Goal: Information Seeking & Learning: Find contact information

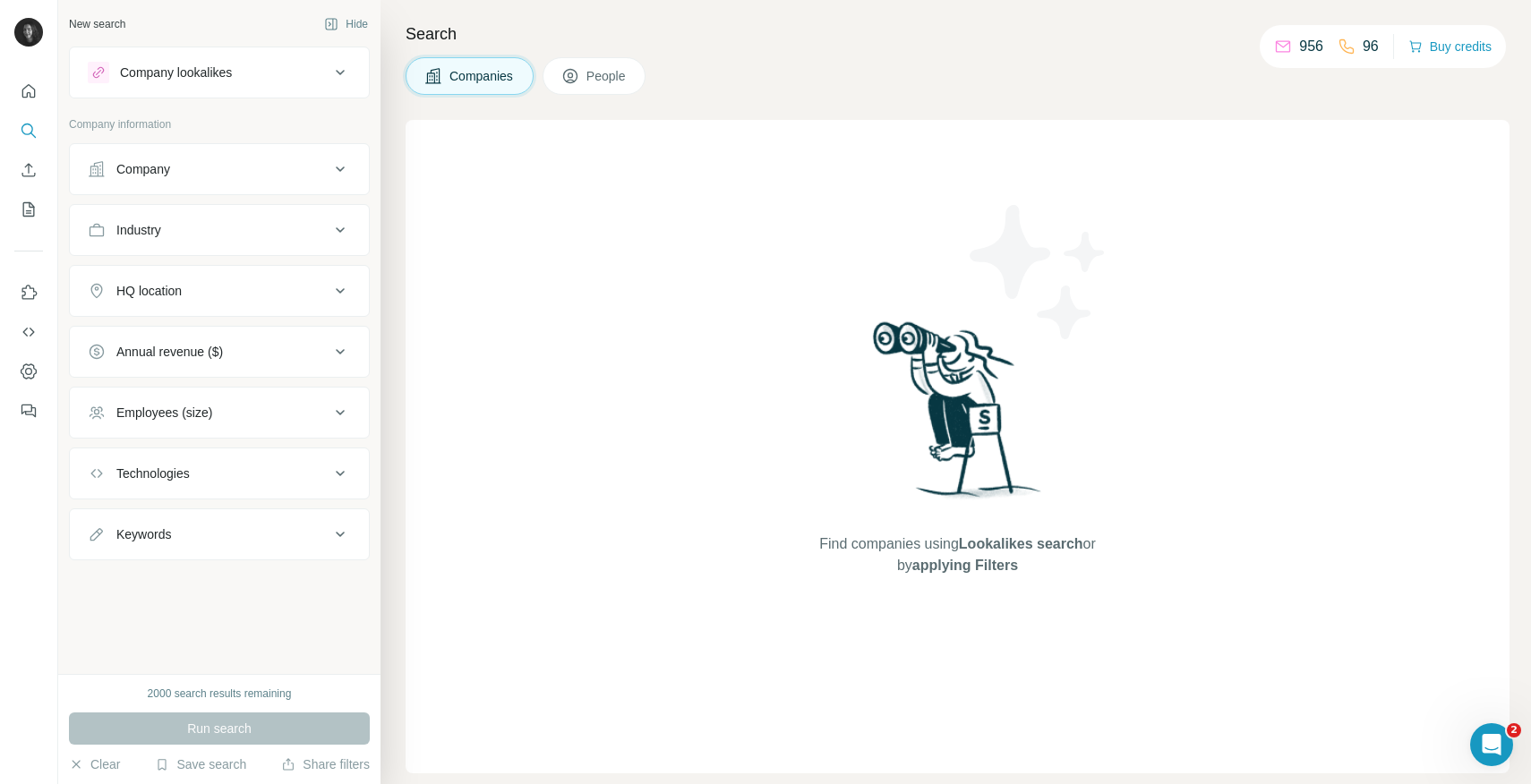
click at [170, 160] on div "Company" at bounding box center [143, 169] width 54 height 18
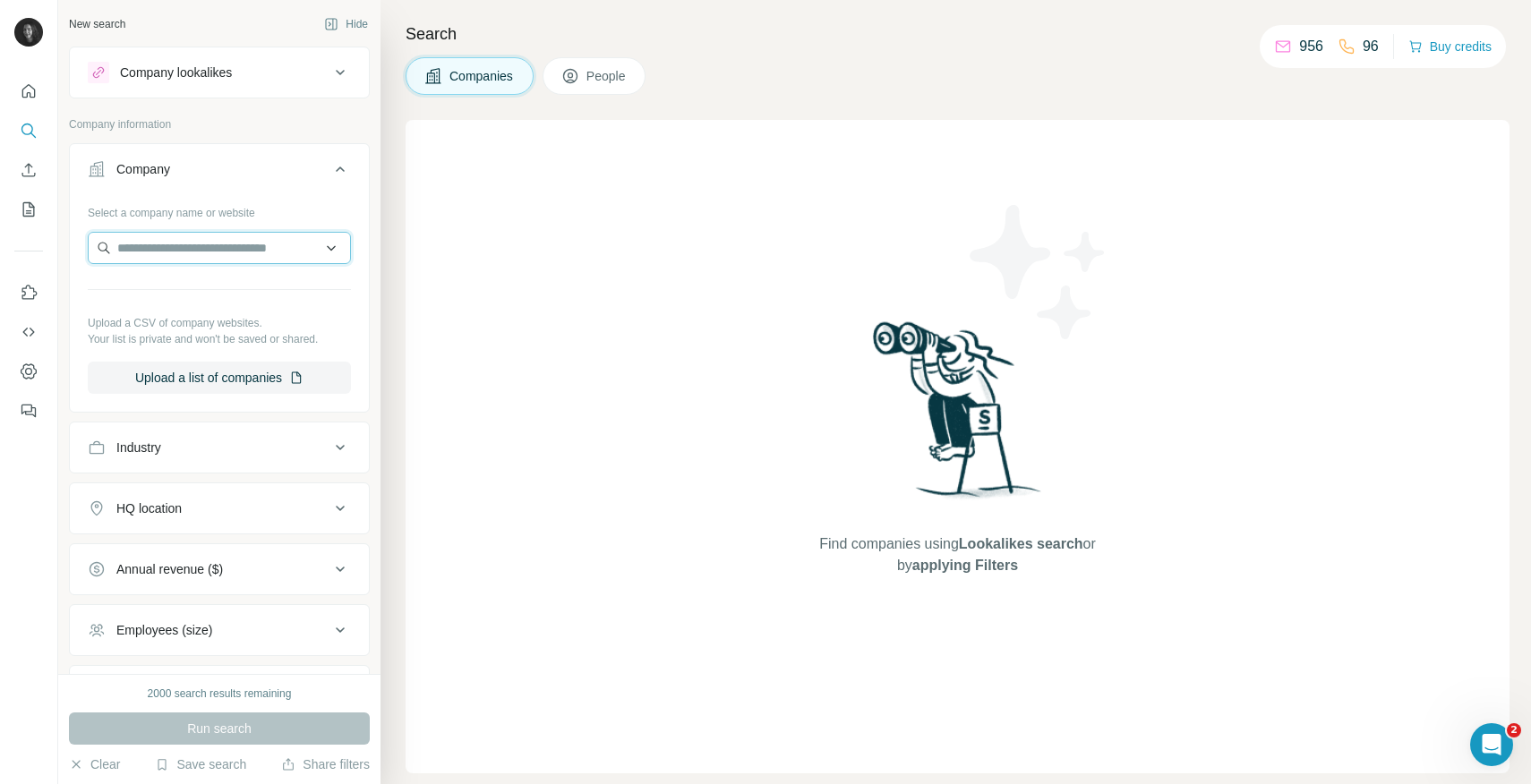
click at [178, 245] on input "text" at bounding box center [219, 247] width 263 height 32
paste input "**********"
type input "**********"
click at [224, 295] on div "Type to search" at bounding box center [220, 289] width 255 height 36
click at [248, 260] on input "text" at bounding box center [219, 247] width 263 height 32
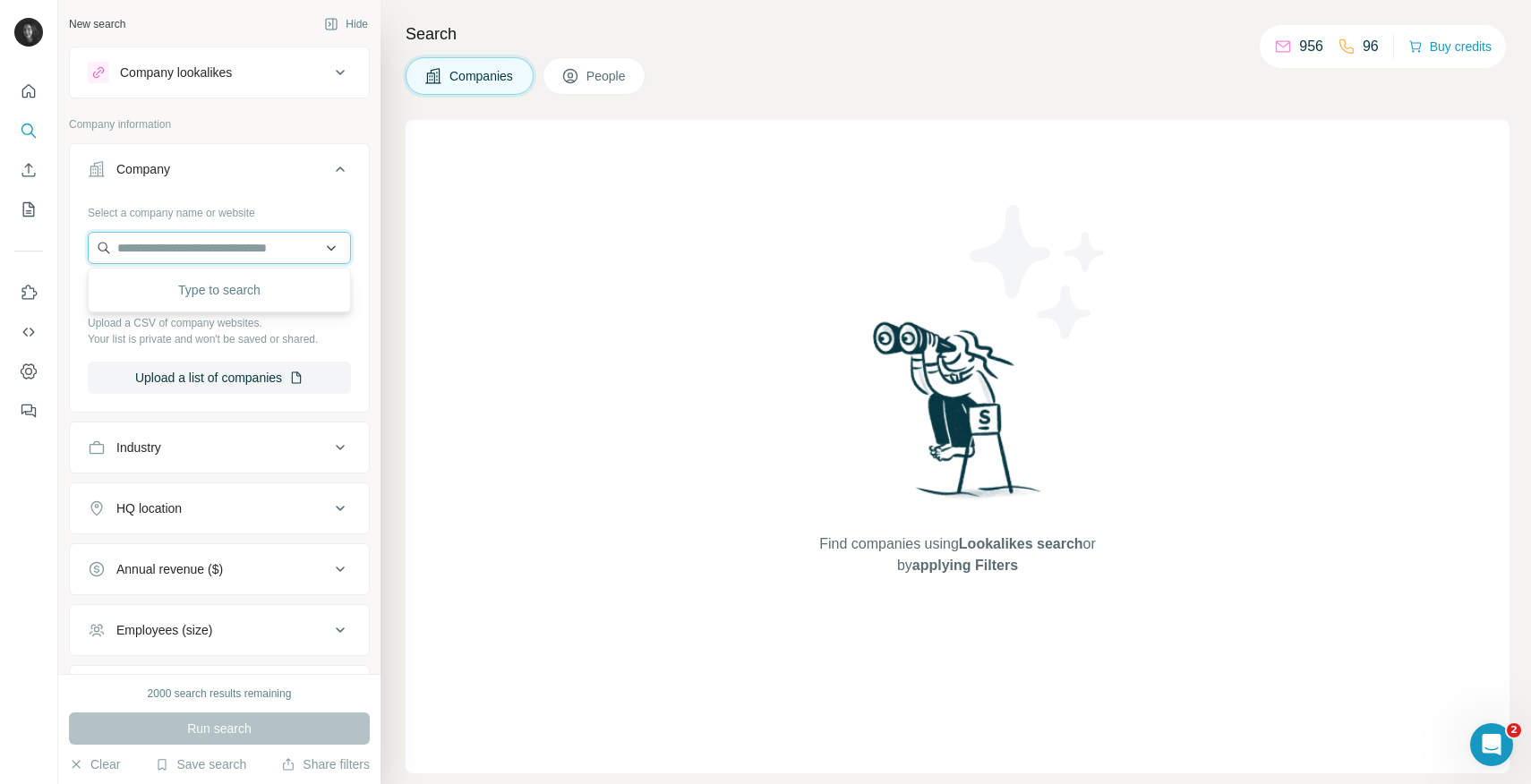
paste input "**********"
type input "**********"
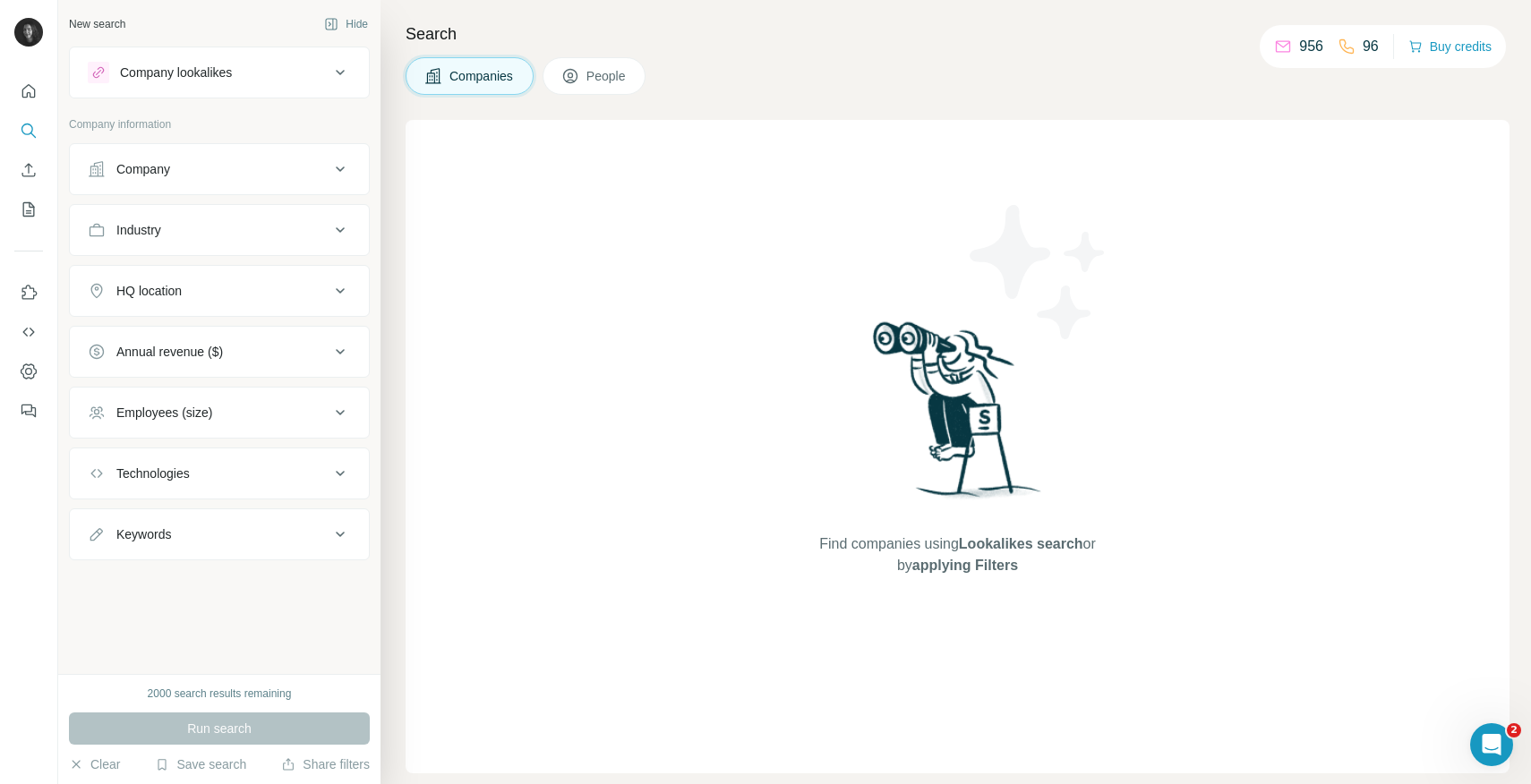
click at [208, 173] on div "Company" at bounding box center [209, 169] width 242 height 18
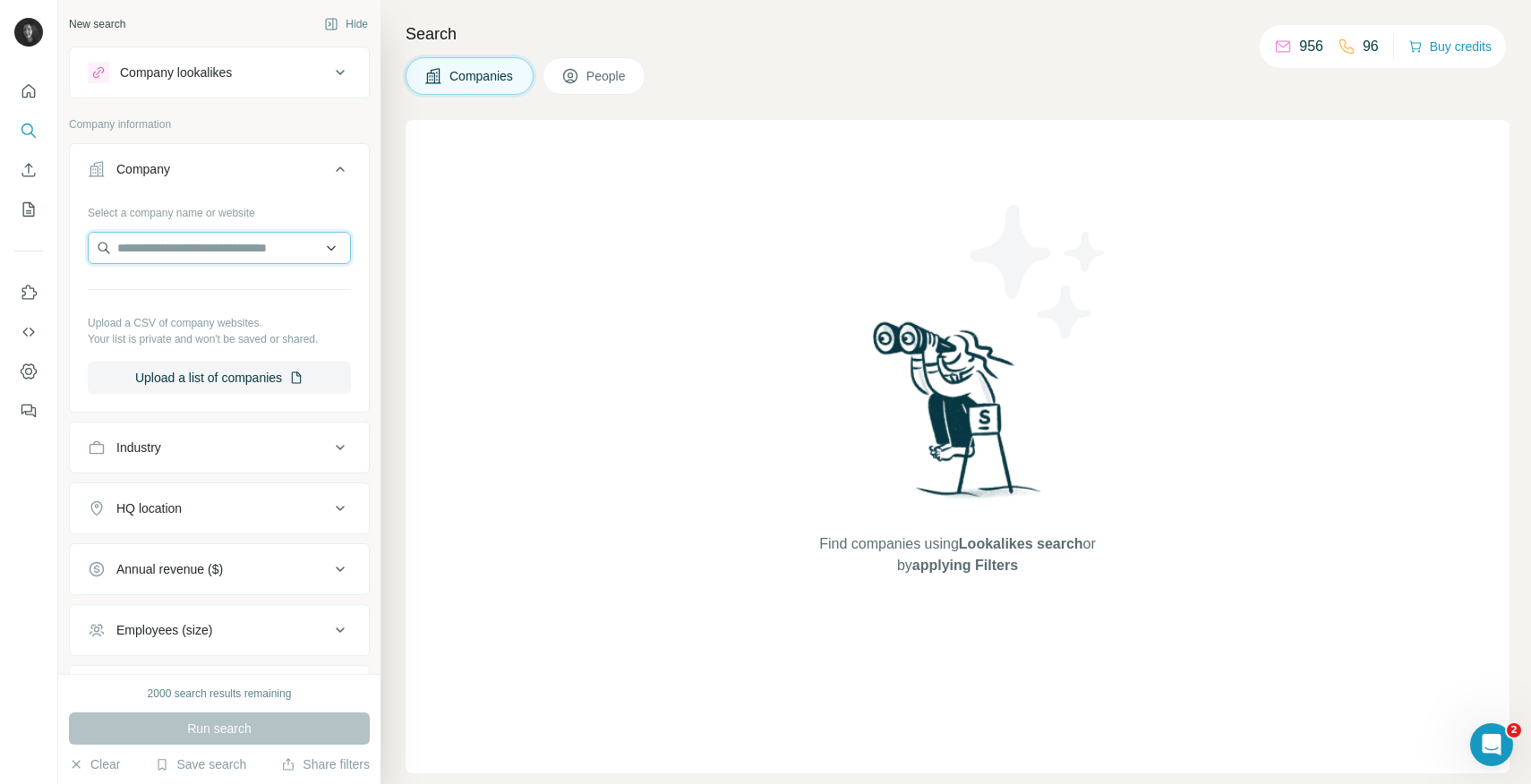
click at [188, 252] on input "text" at bounding box center [219, 247] width 263 height 32
type input "**********"
click at [230, 249] on input "**********" at bounding box center [219, 247] width 263 height 32
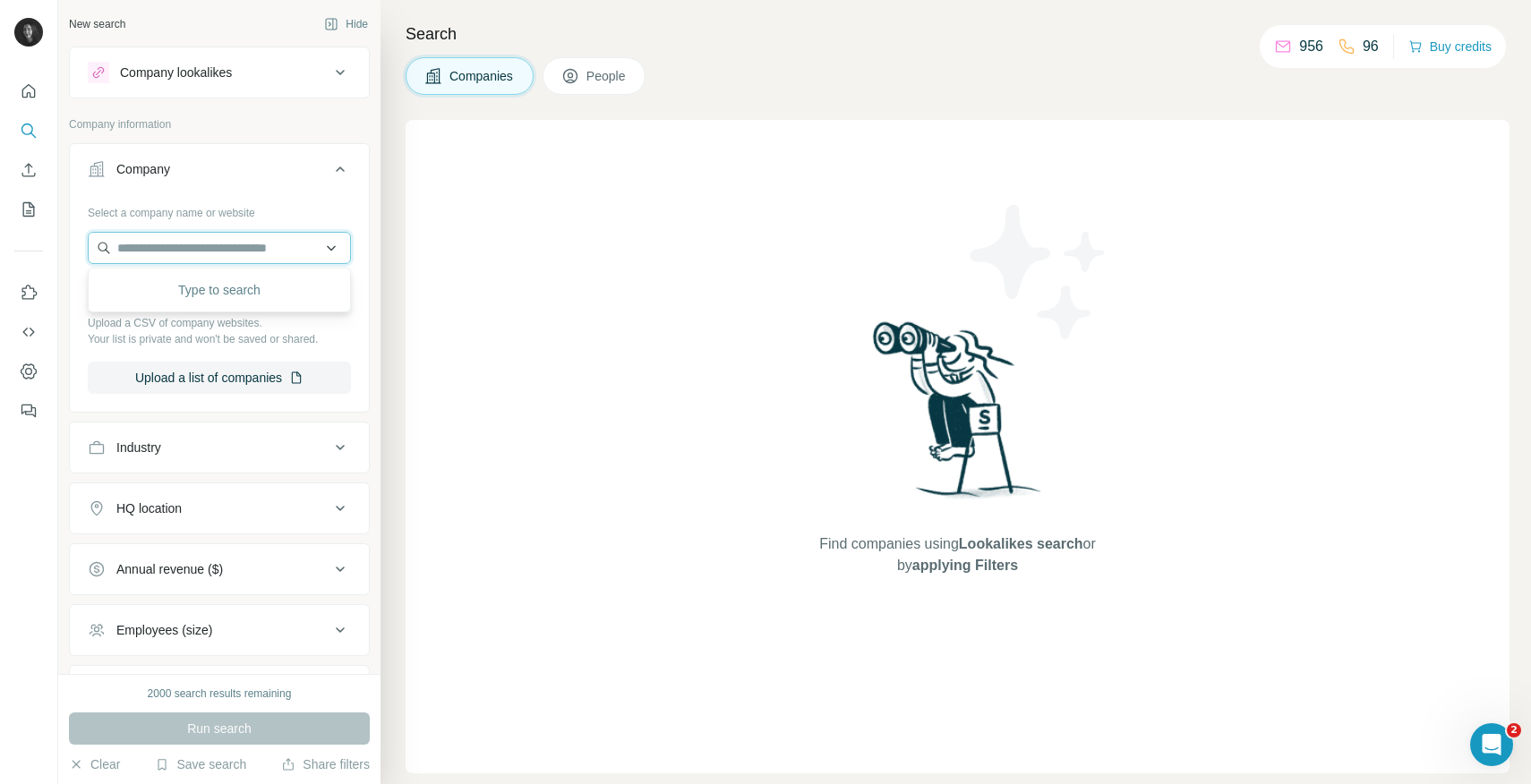
paste input "**********"
type input "**********"
click at [279, 288] on div "Rimmel London [DOMAIN_NAME]" at bounding box center [220, 296] width 255 height 49
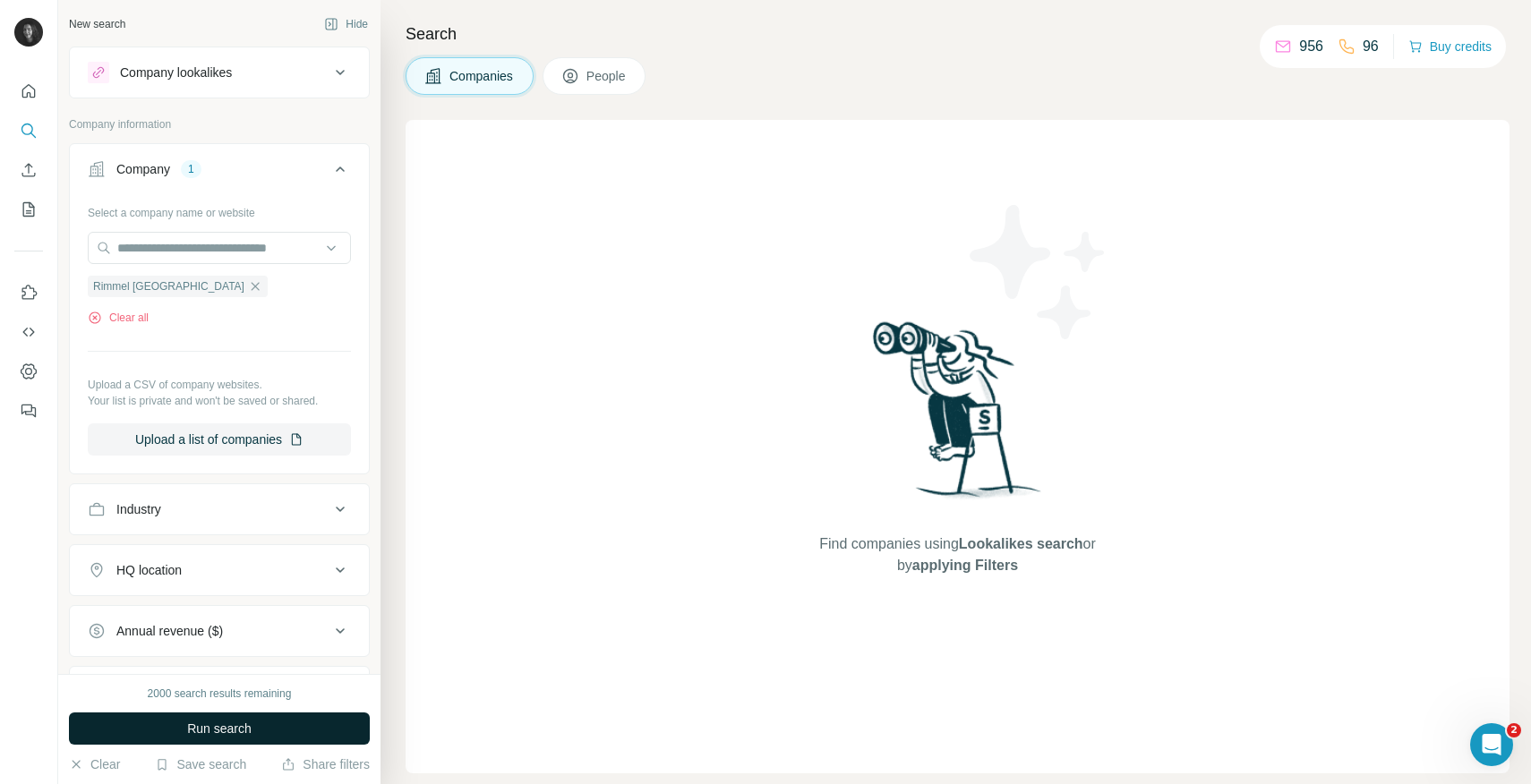
click at [233, 733] on span "Run search" at bounding box center [219, 729] width 64 height 18
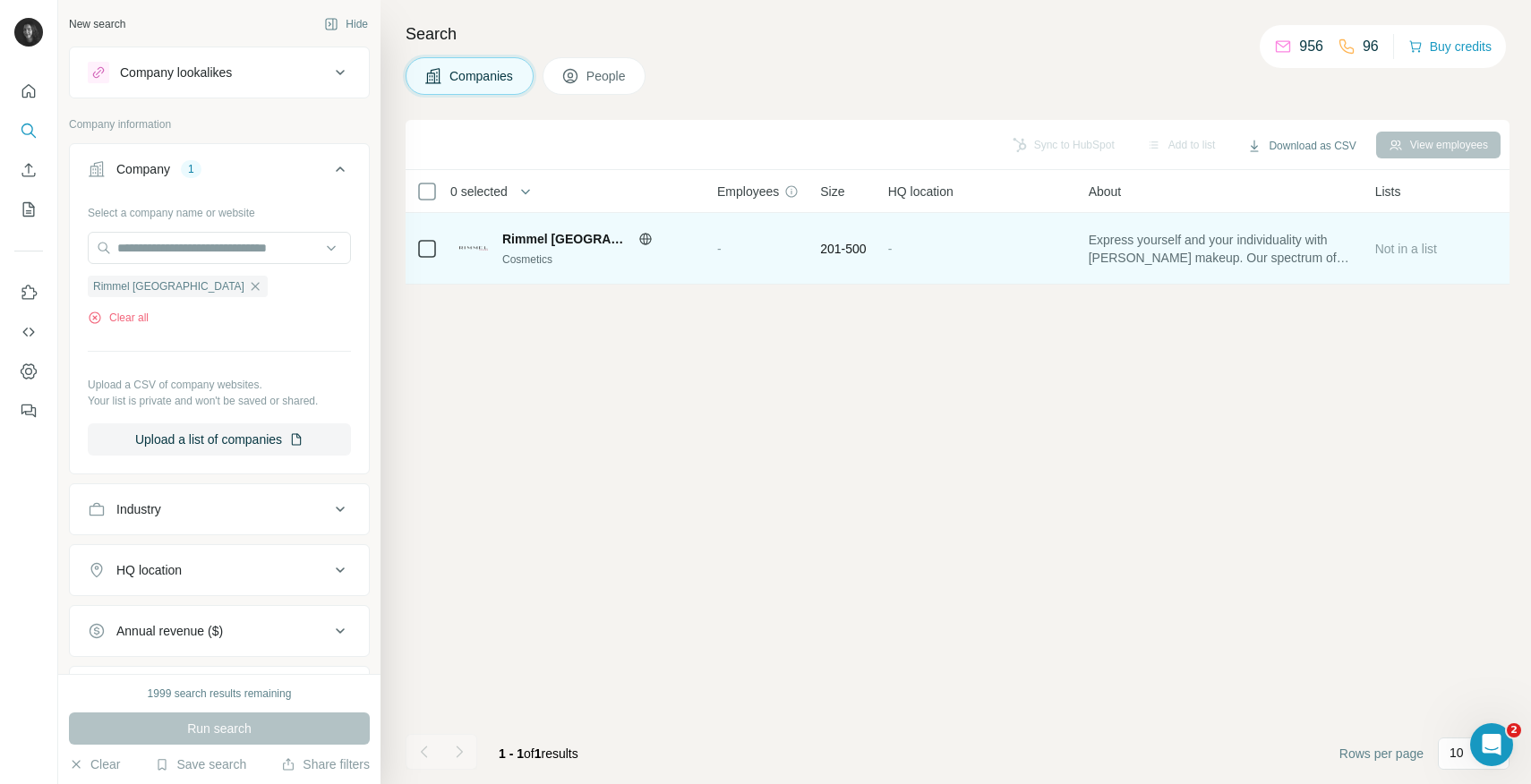
click at [574, 240] on span "Rimmel [GEOGRAPHIC_DATA]" at bounding box center [565, 239] width 127 height 18
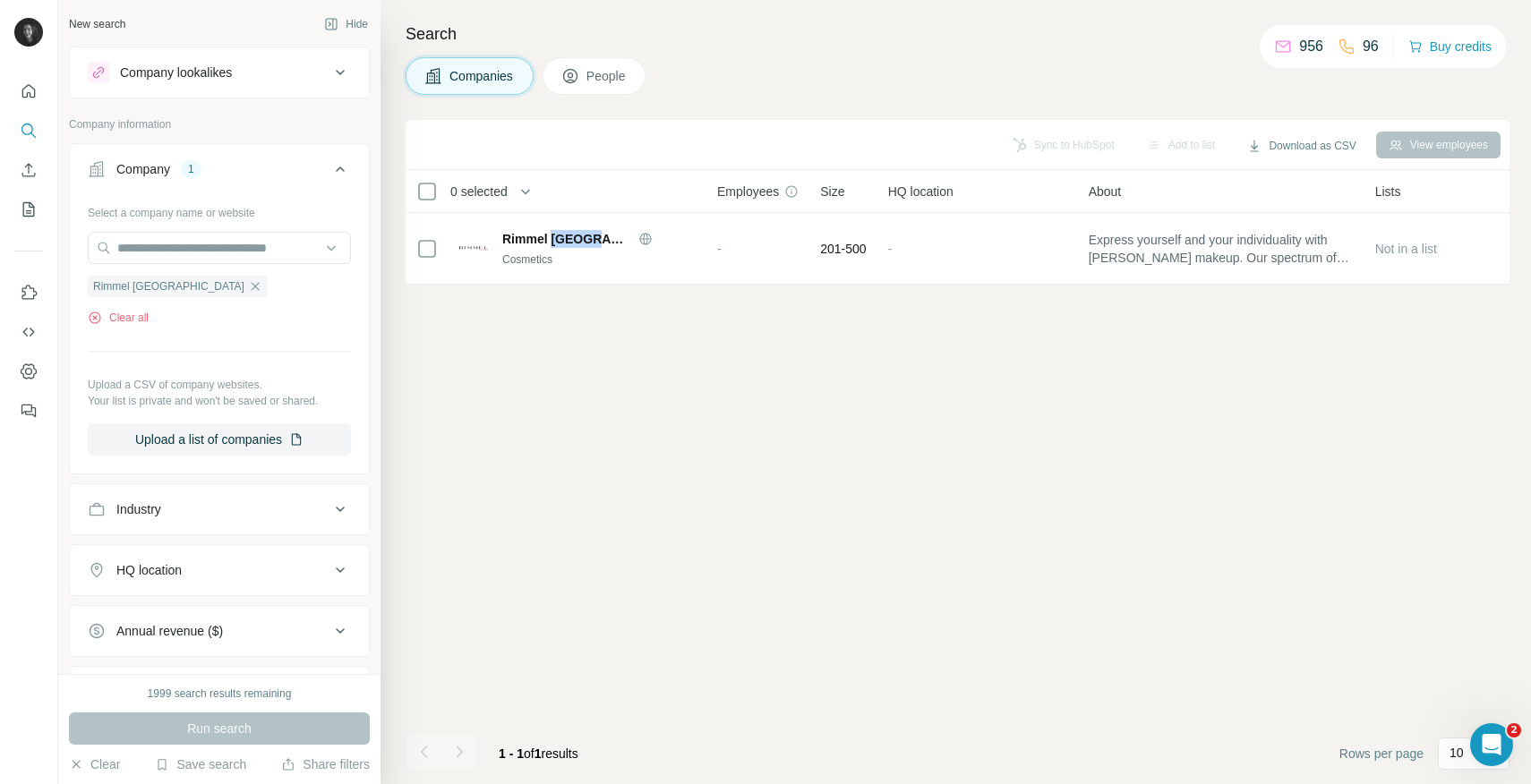
click at [618, 81] on span "People" at bounding box center [607, 76] width 41 height 18
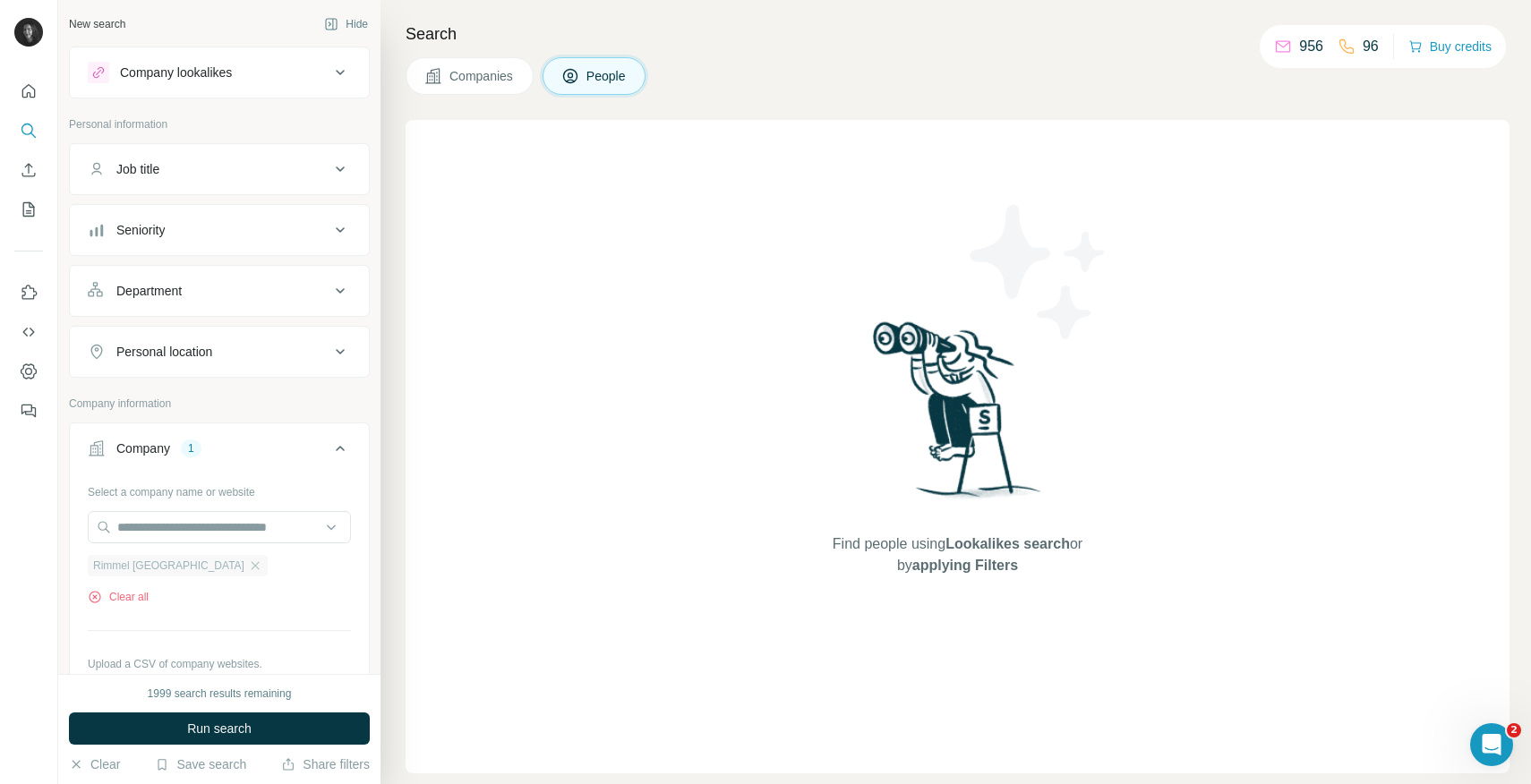
click at [191, 568] on div "Rimmel [GEOGRAPHIC_DATA]" at bounding box center [178, 565] width 180 height 21
click at [252, 568] on icon "button" at bounding box center [256, 565] width 8 height 8
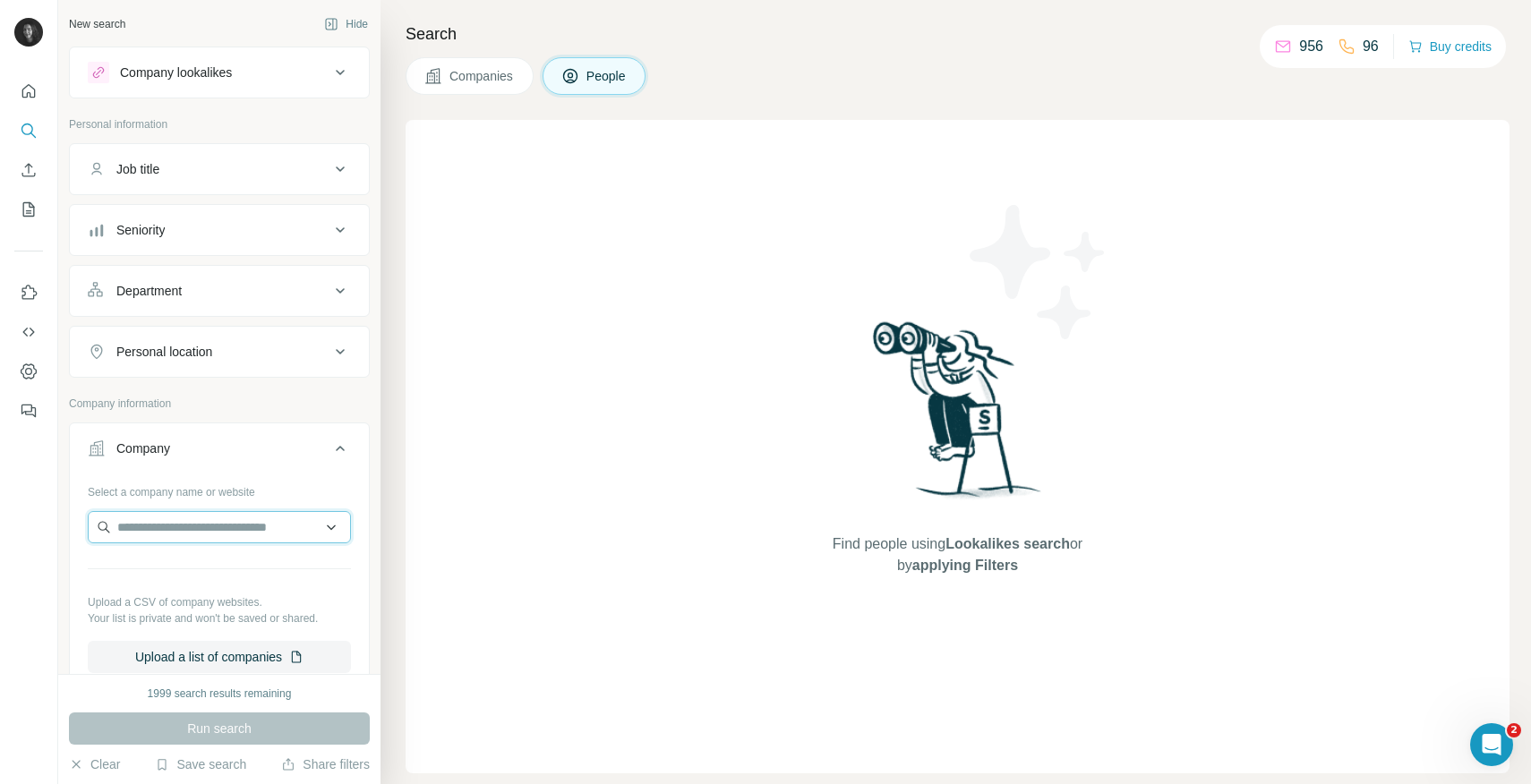
click at [197, 524] on input "text" at bounding box center [219, 527] width 263 height 32
paste input "**********"
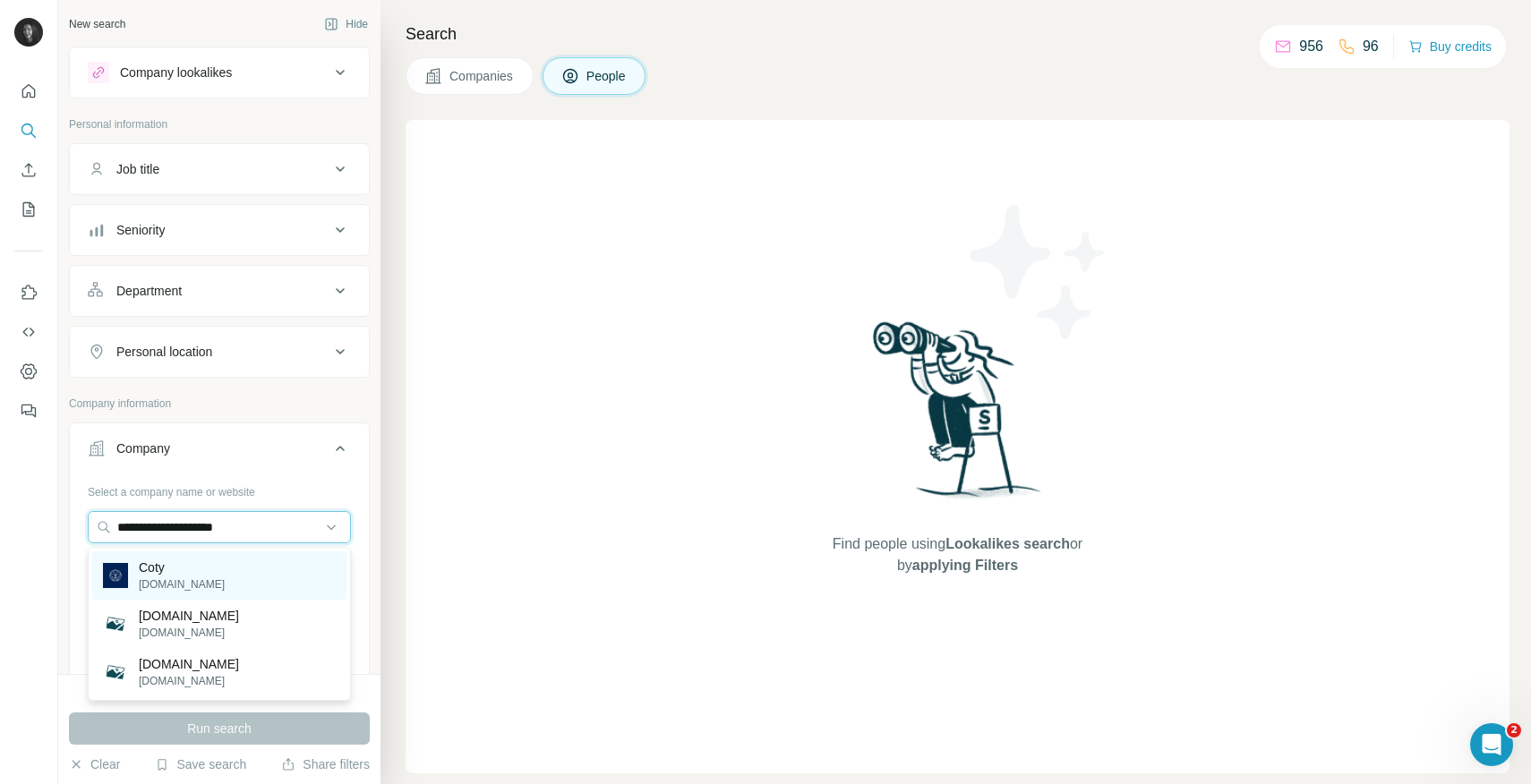
type input "**********"
click at [201, 567] on div "Coty [DOMAIN_NAME]" at bounding box center [220, 575] width 255 height 49
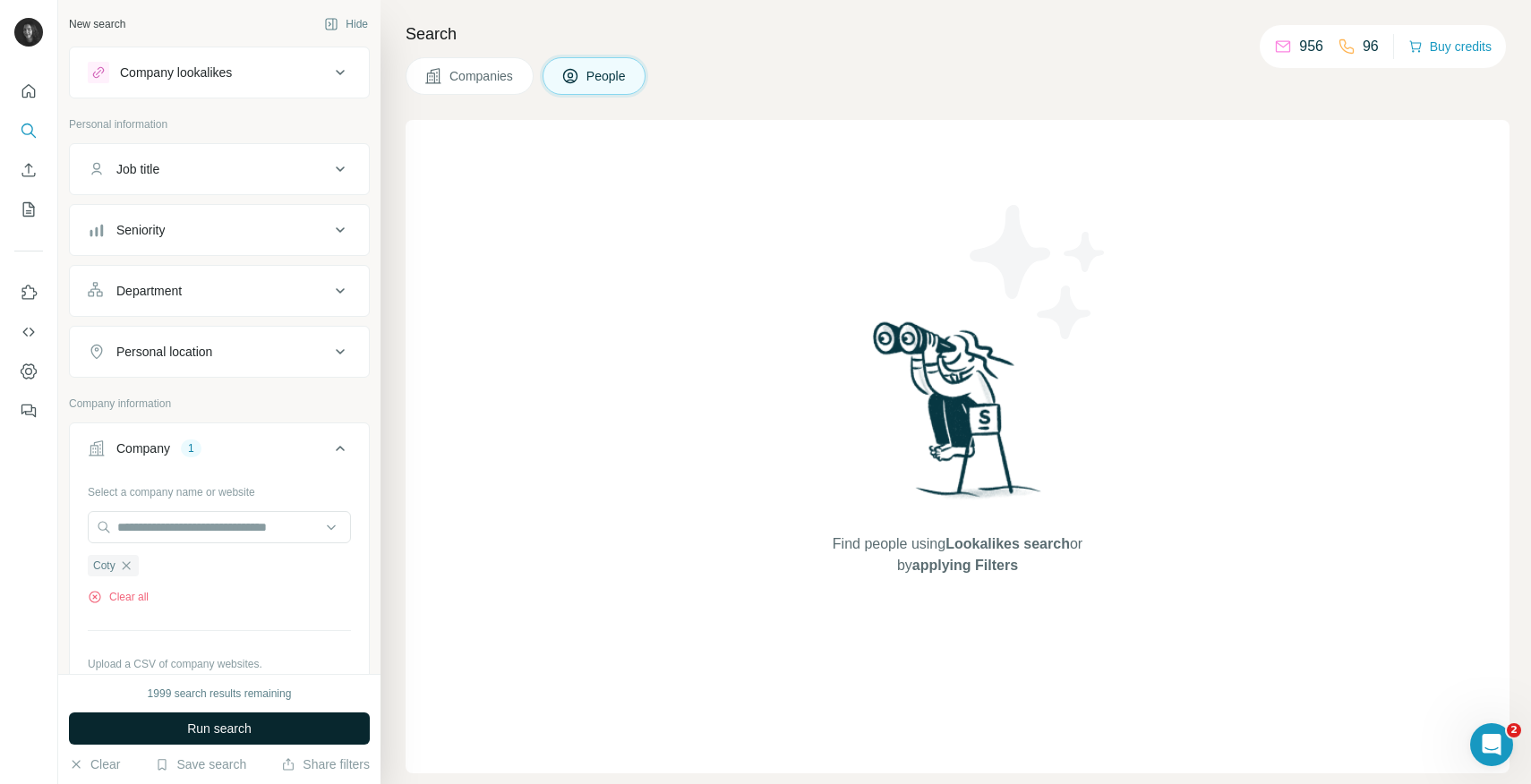
click at [199, 717] on button "Run search" at bounding box center [219, 728] width 301 height 32
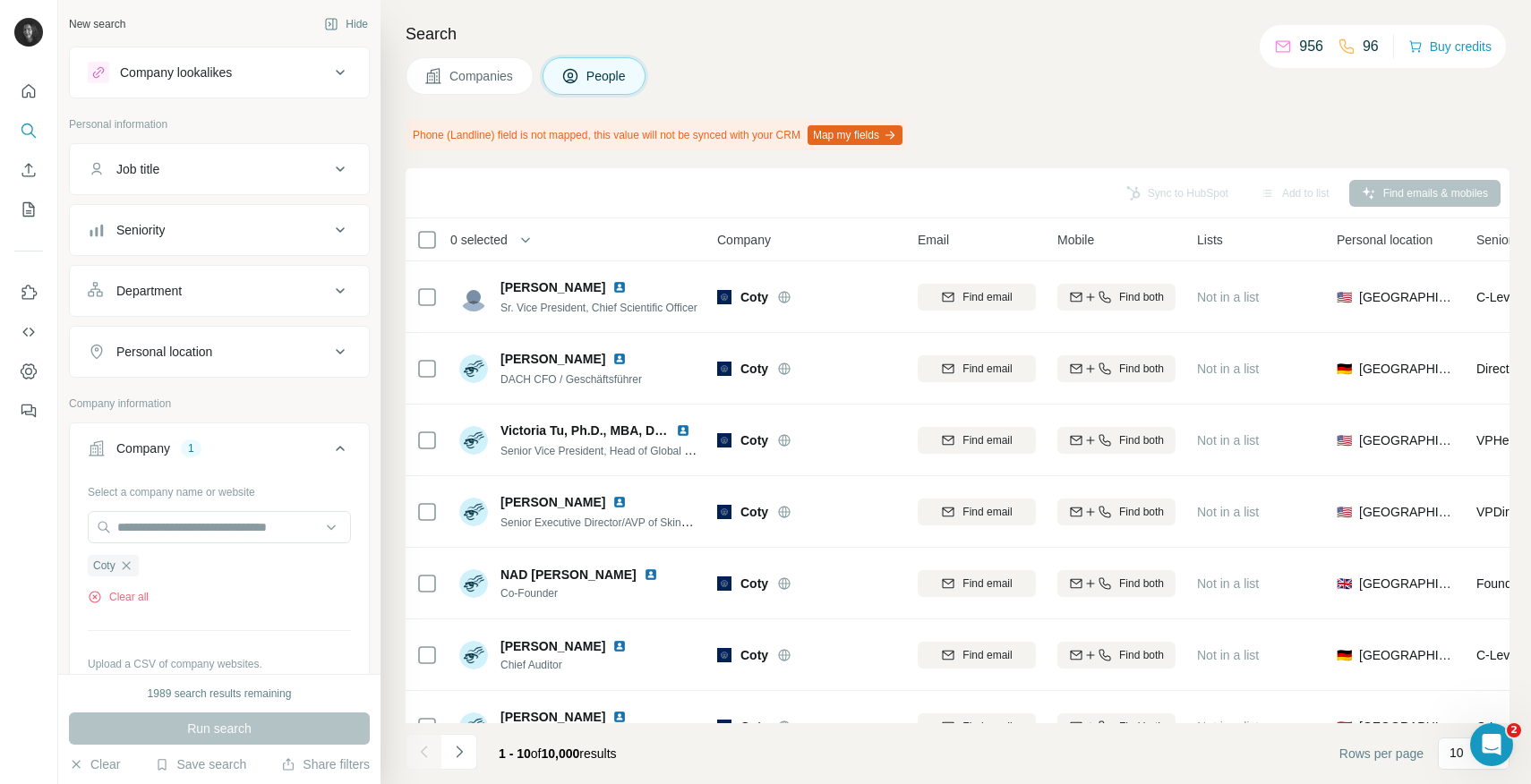
click at [217, 295] on div "Department" at bounding box center [209, 291] width 242 height 18
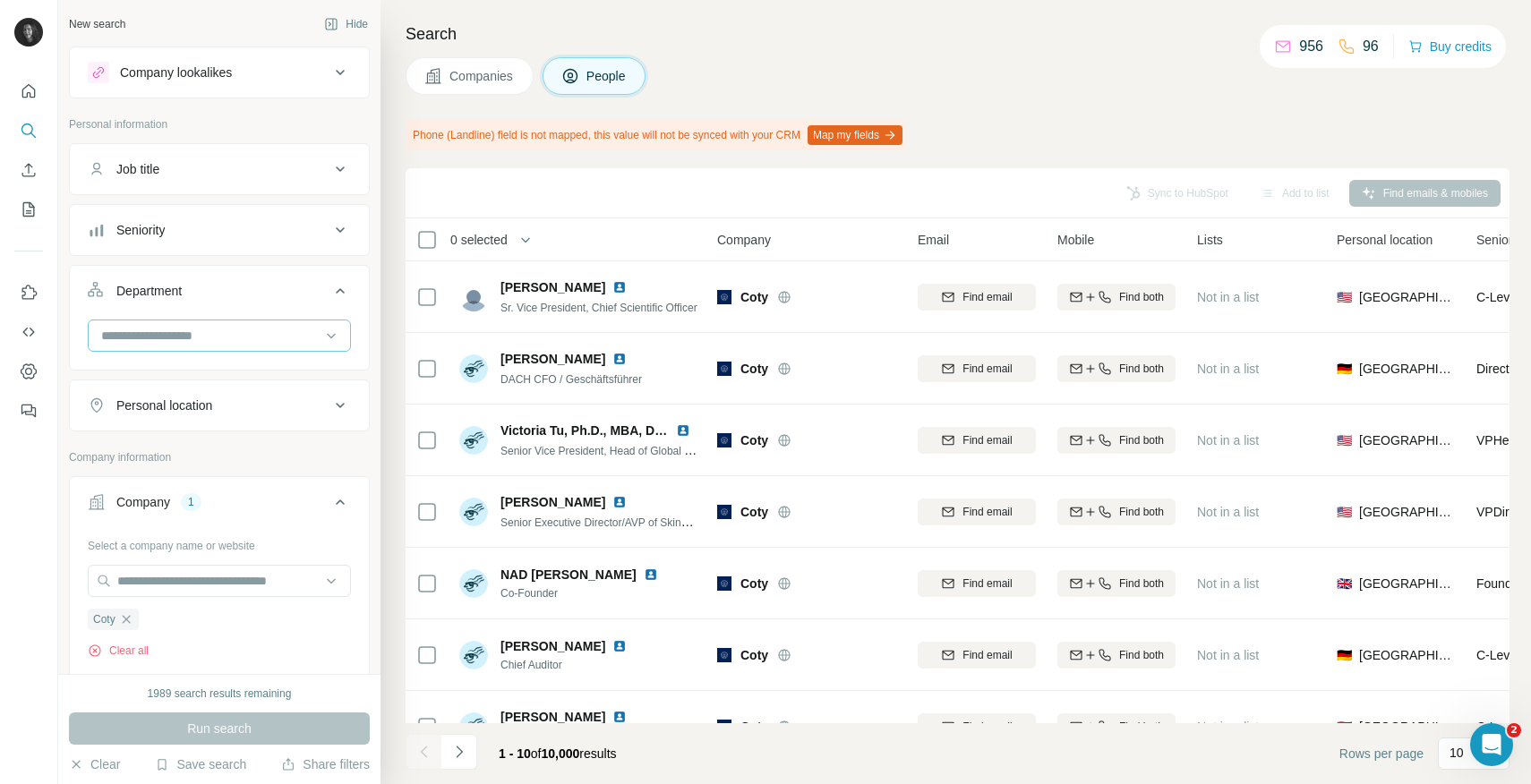
click at [210, 348] on div at bounding box center [209, 335] width 221 height 30
type input "****"
click at [267, 376] on div "Marketing and Advertising" at bounding box center [219, 376] width 233 height 18
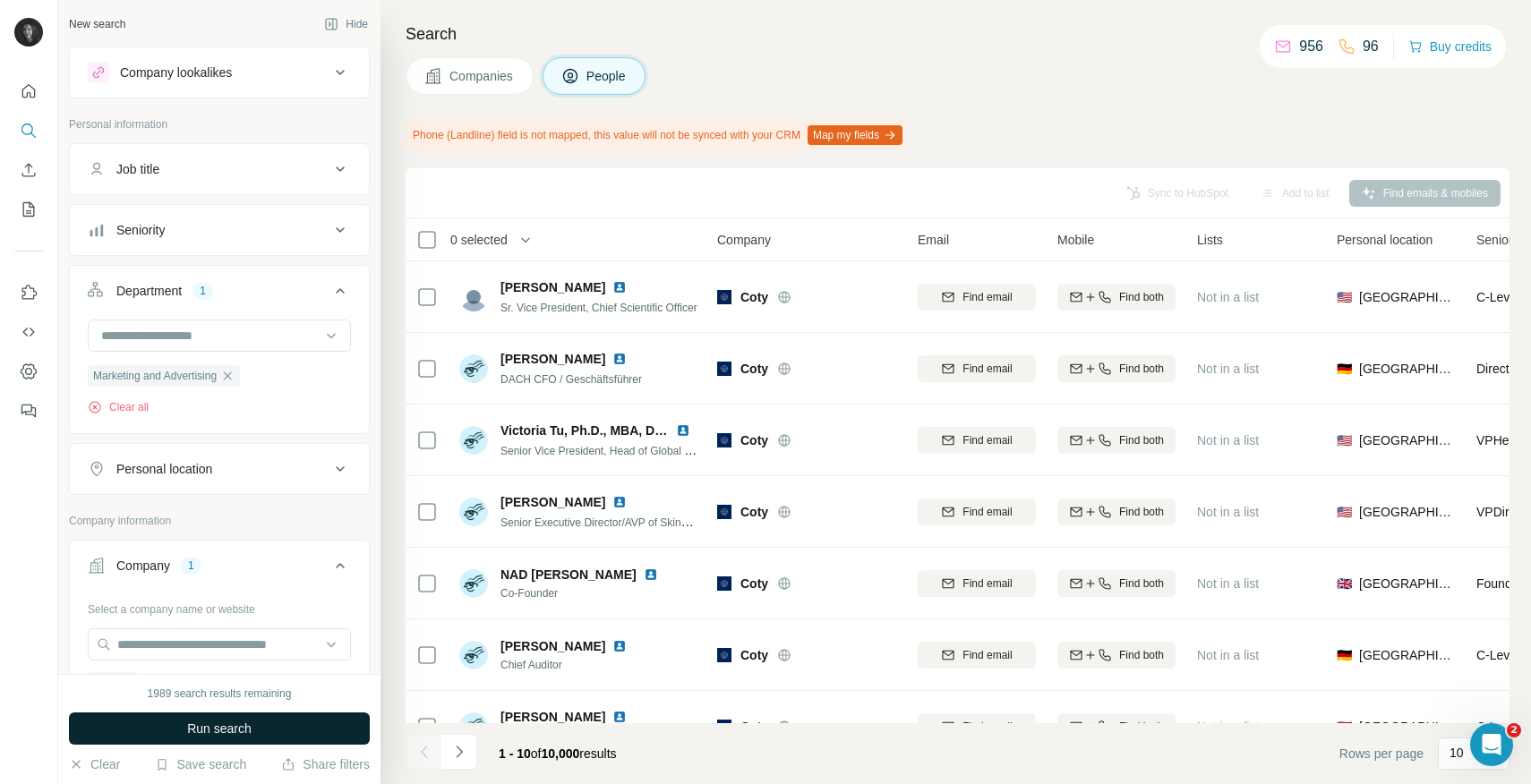
click at [262, 730] on button "Run search" at bounding box center [219, 728] width 301 height 32
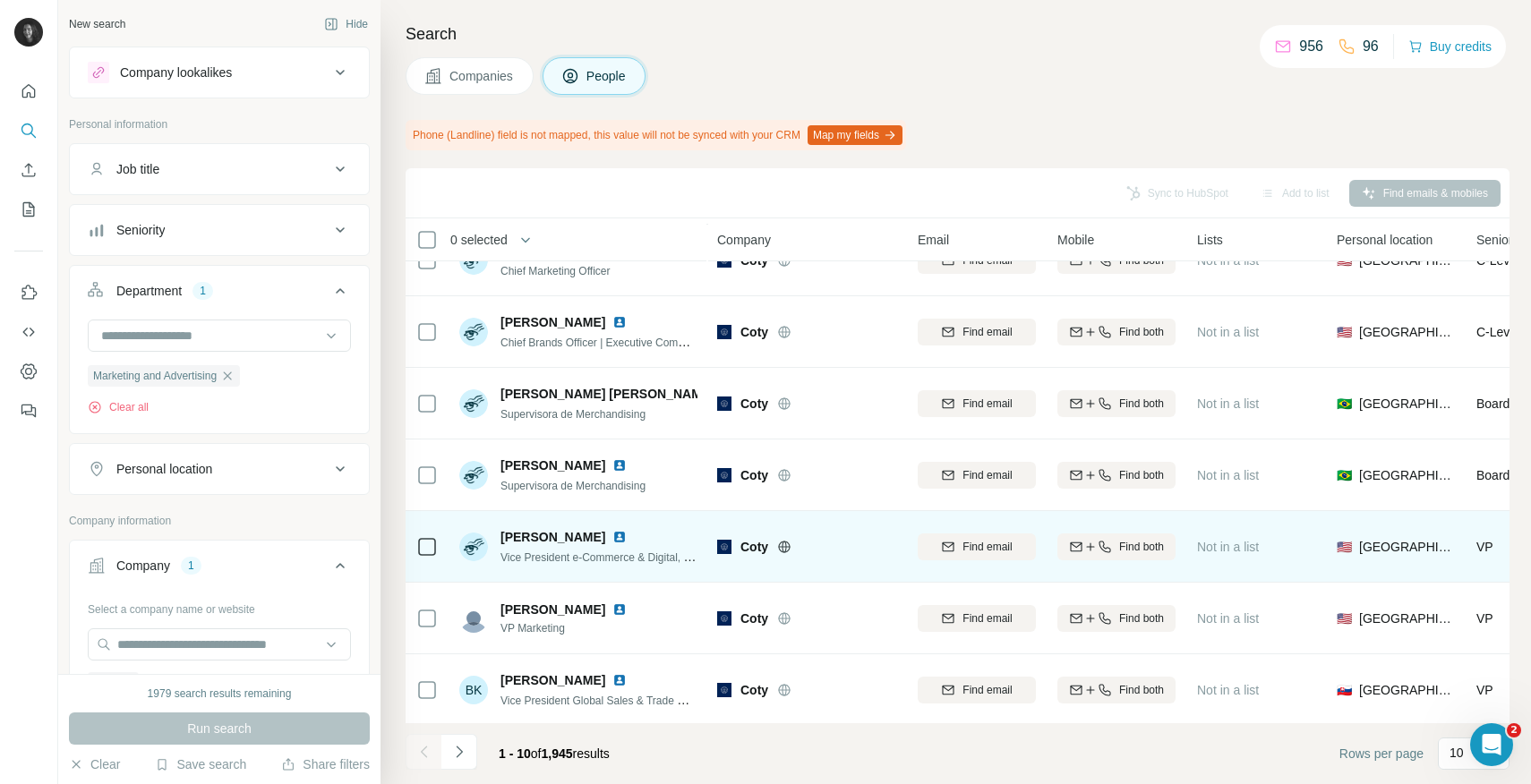
scroll to position [255, 0]
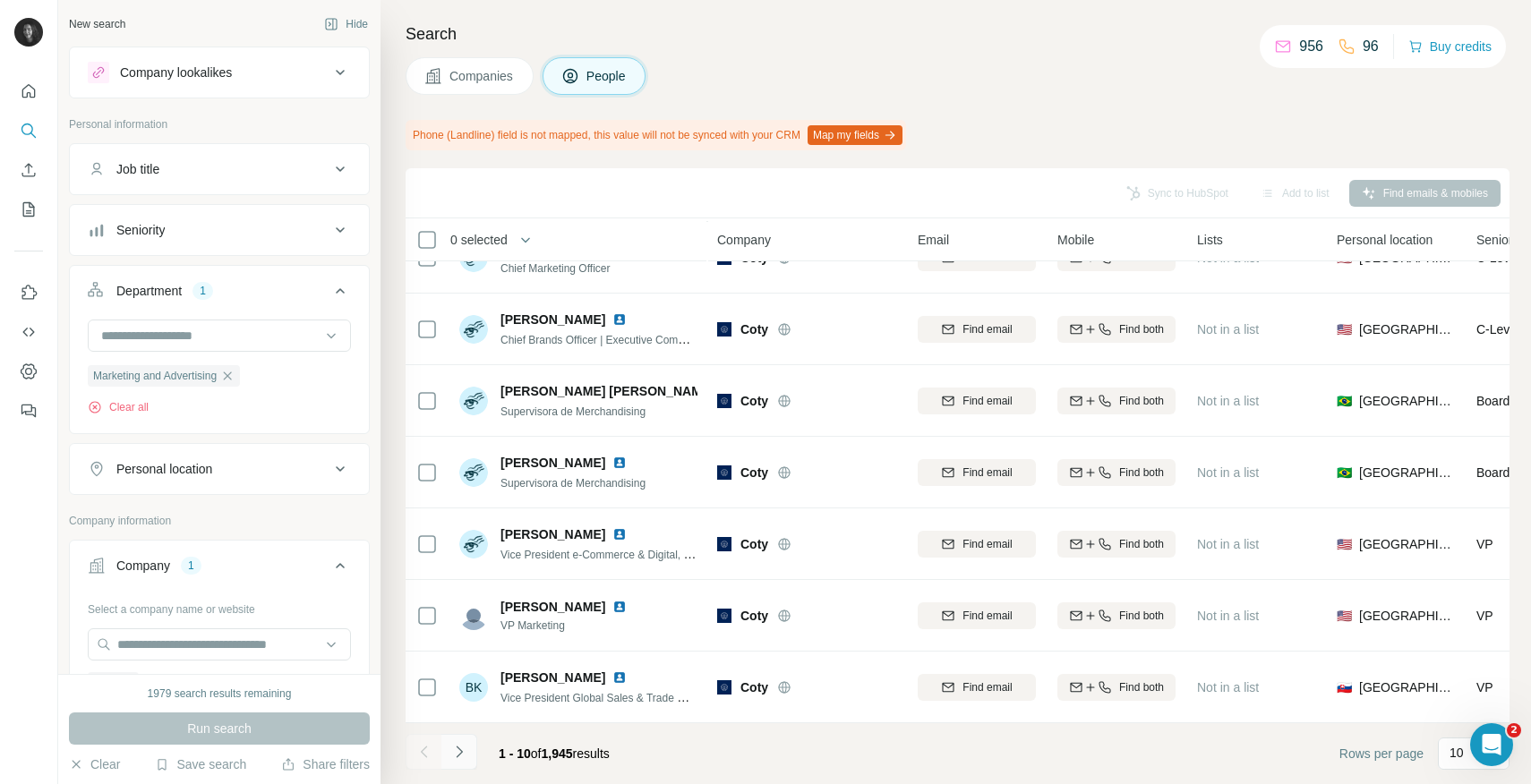
click at [463, 757] on icon "Navigate to next page" at bounding box center [460, 752] width 18 height 18
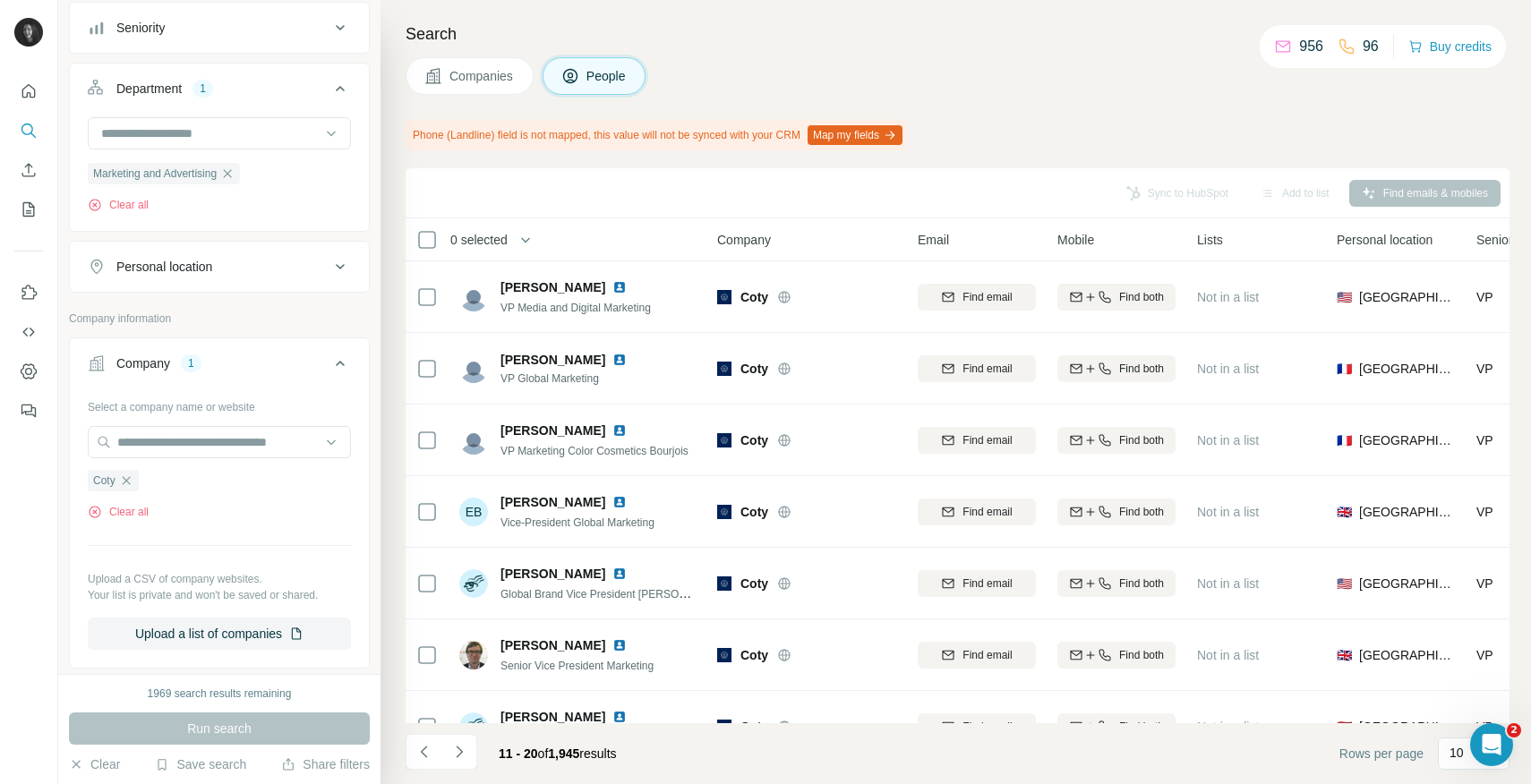
scroll to position [217, 0]
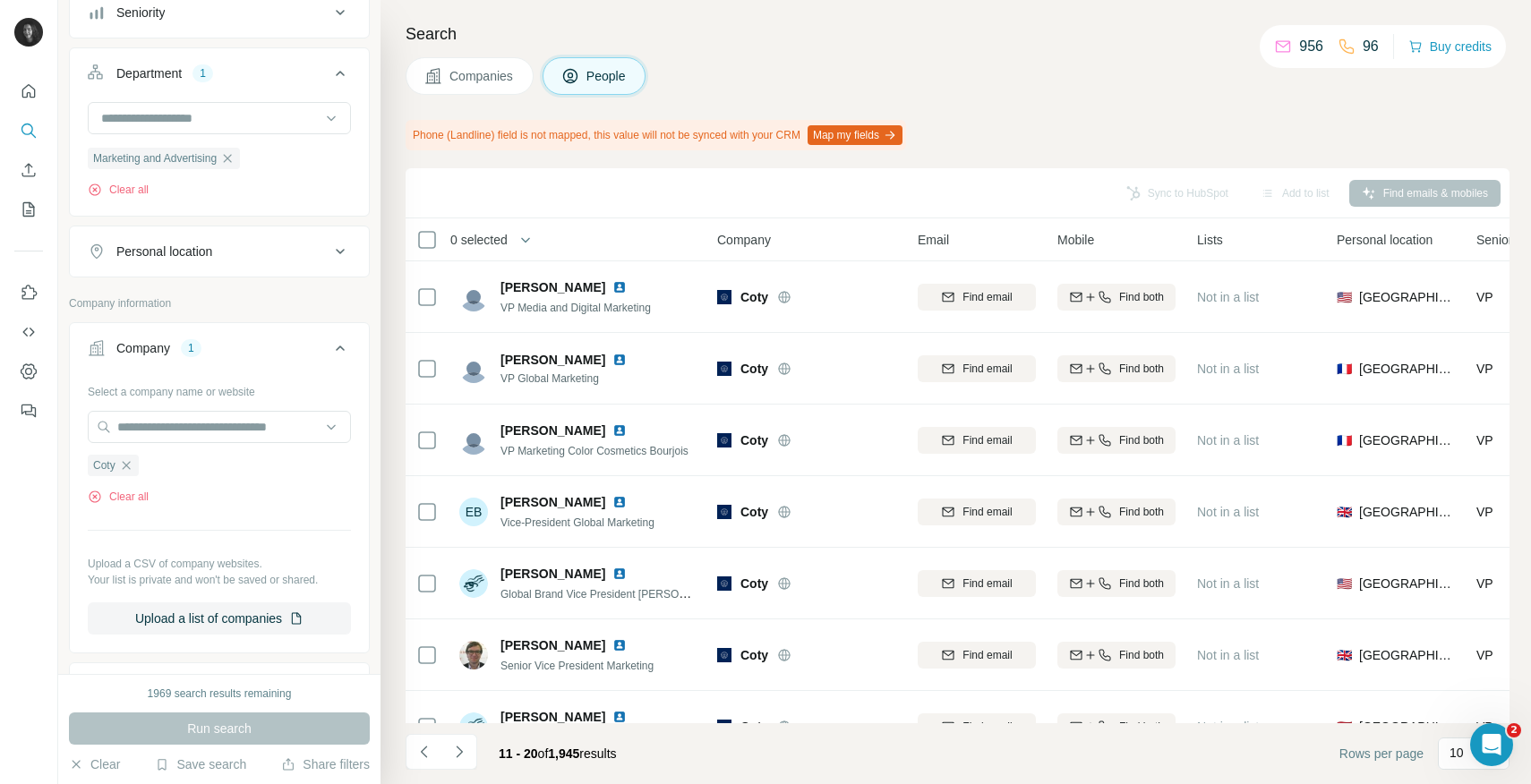
click at [228, 221] on ul "Job title Seniority Department 1 Marketing and Advertising Clear all Personal l…" at bounding box center [219, 102] width 301 height 352
click at [222, 250] on div "Personal location" at bounding box center [209, 252] width 242 height 18
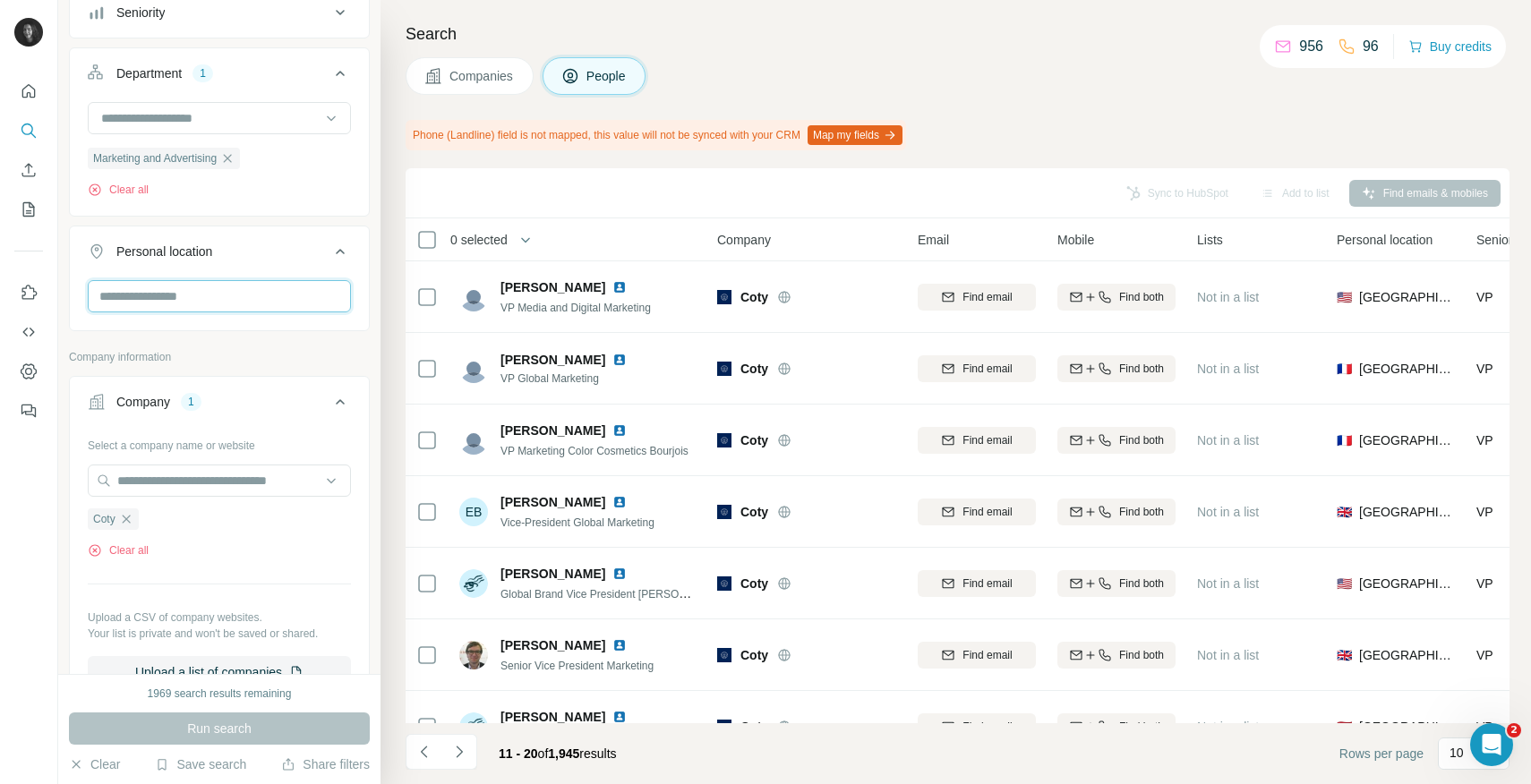
click at [205, 307] on input "text" at bounding box center [219, 296] width 263 height 32
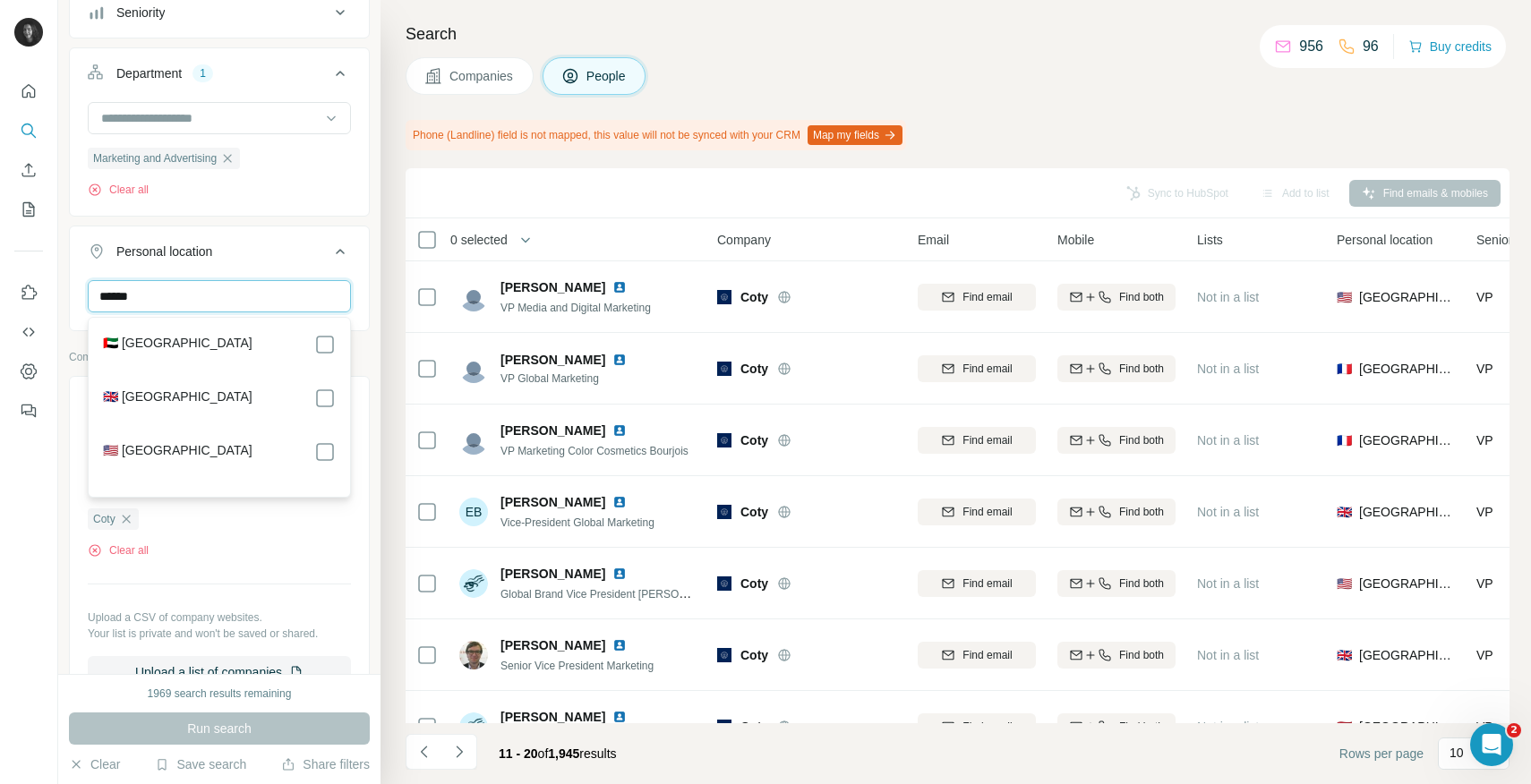
type input "******"
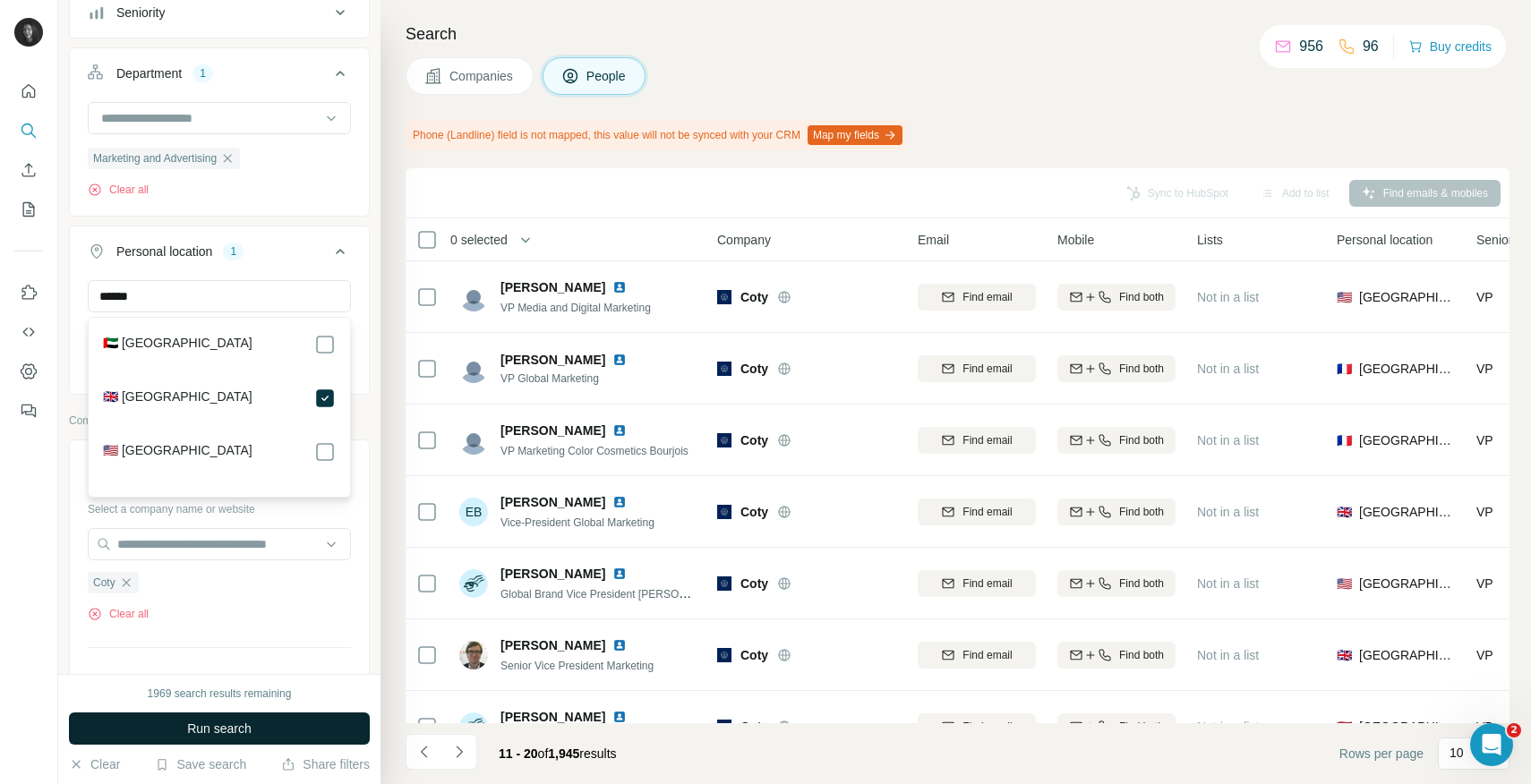
click at [238, 720] on span "Run search" at bounding box center [219, 729] width 64 height 18
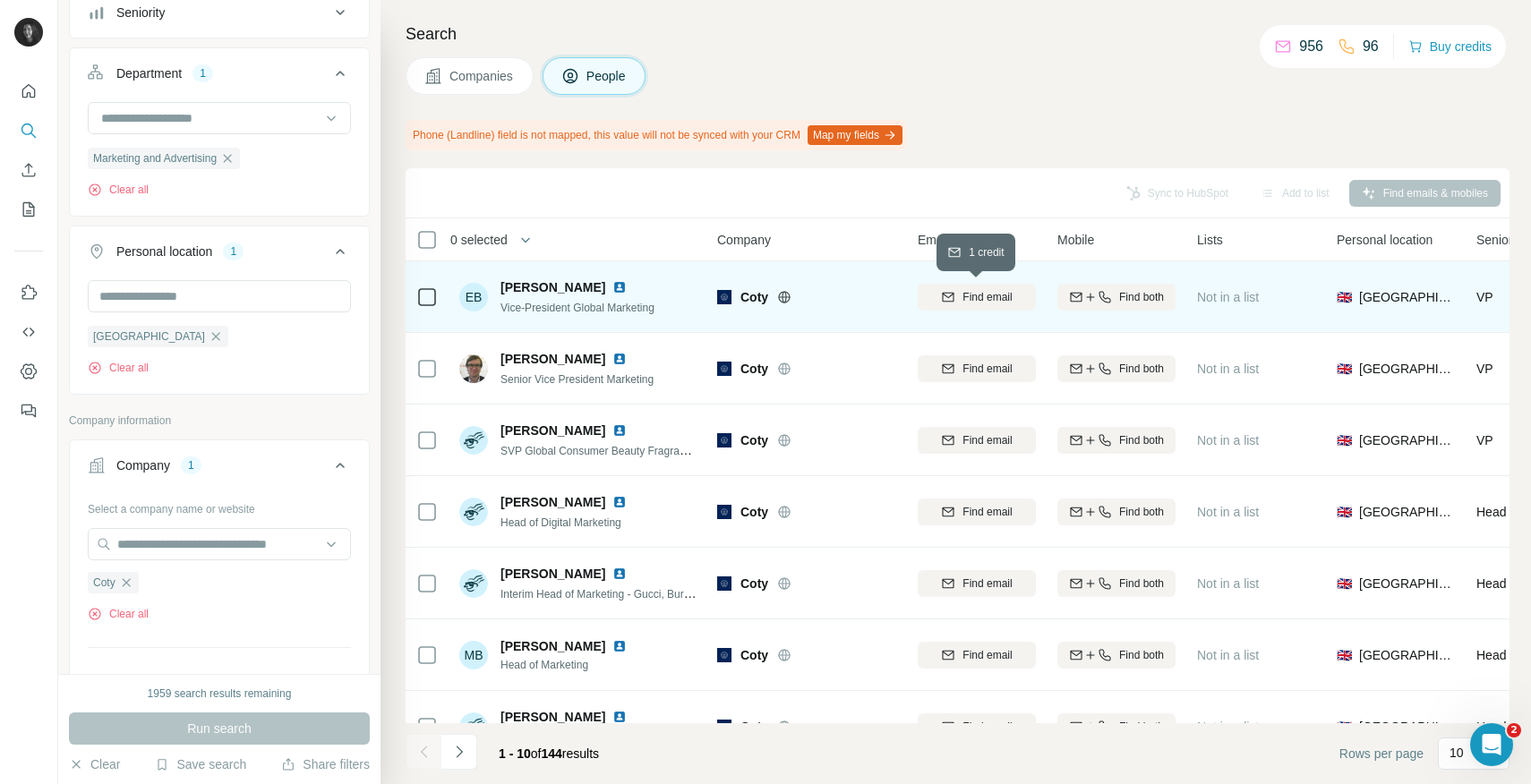
click at [999, 302] on span "Find email" at bounding box center [988, 298] width 49 height 16
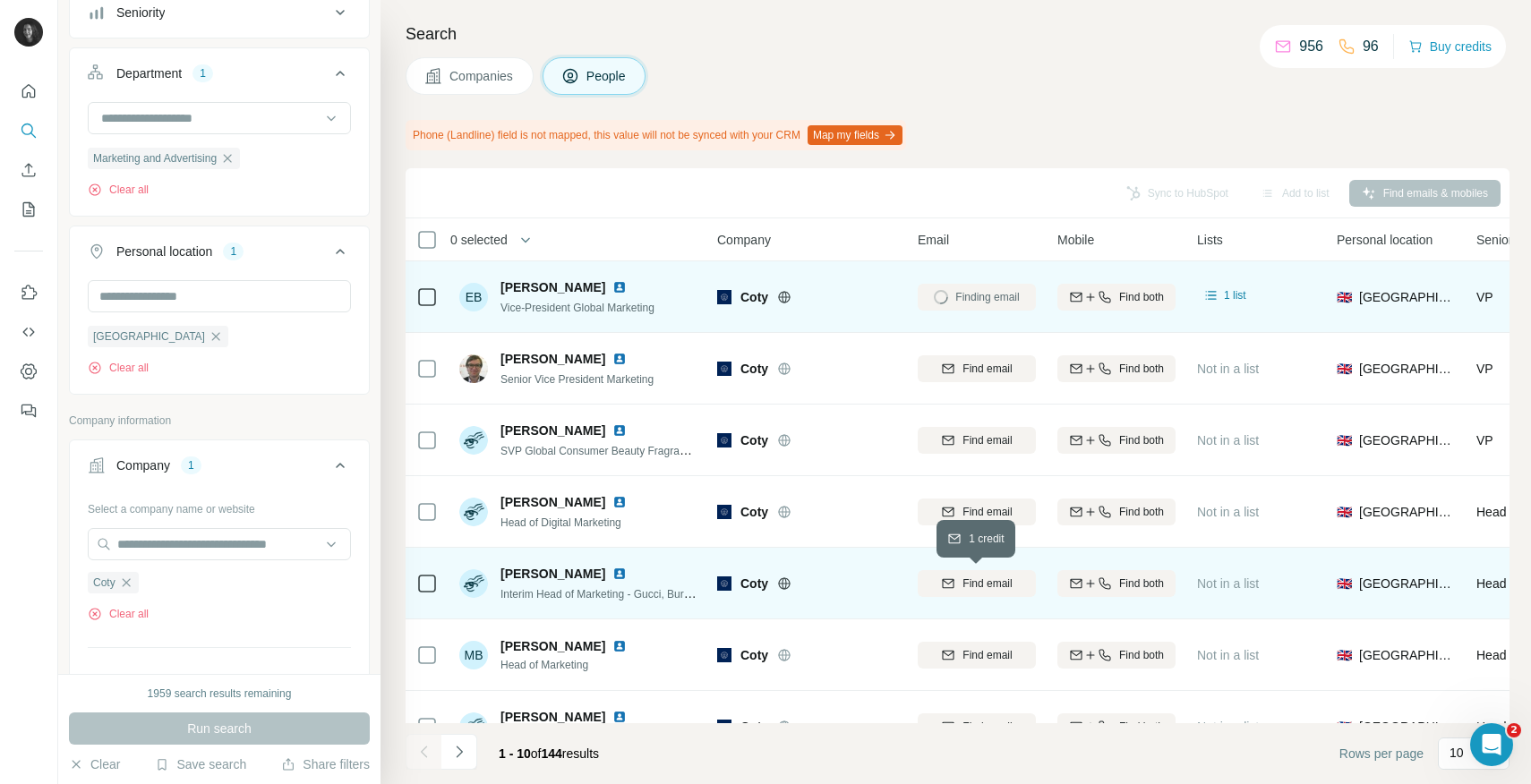
click at [971, 577] on span "Find email" at bounding box center [988, 583] width 49 height 16
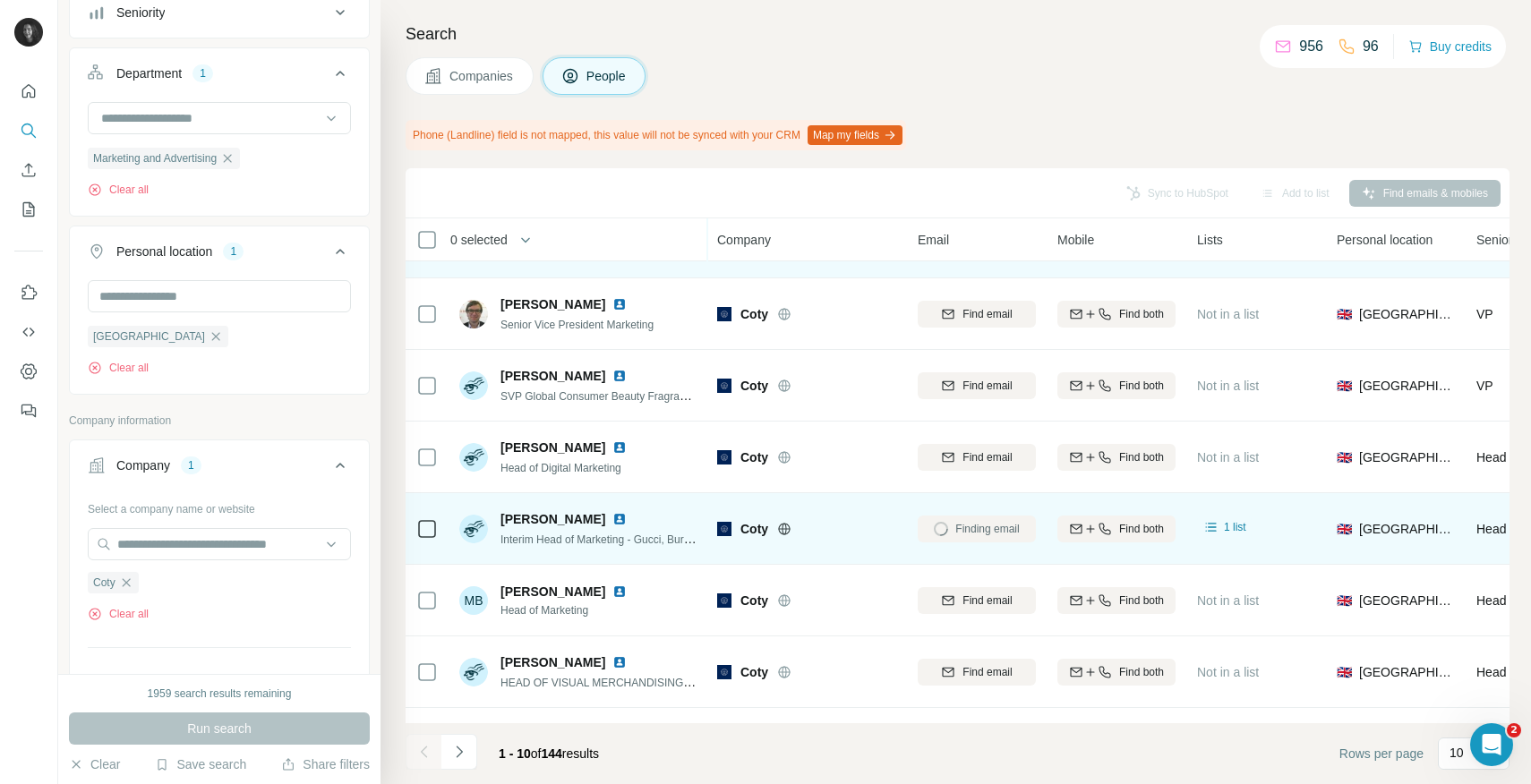
scroll to position [56, 0]
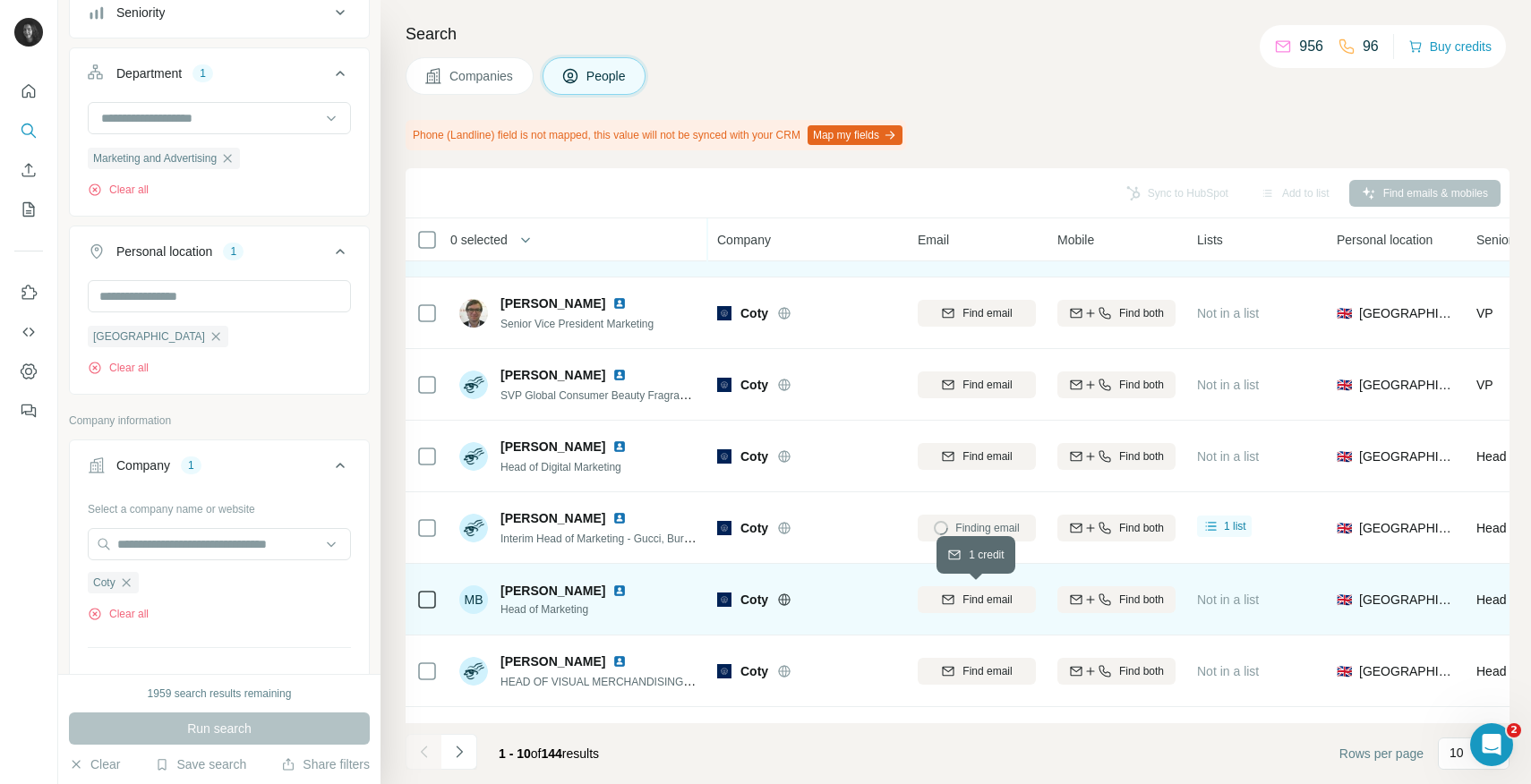
click at [997, 604] on span "Find email" at bounding box center [988, 600] width 49 height 16
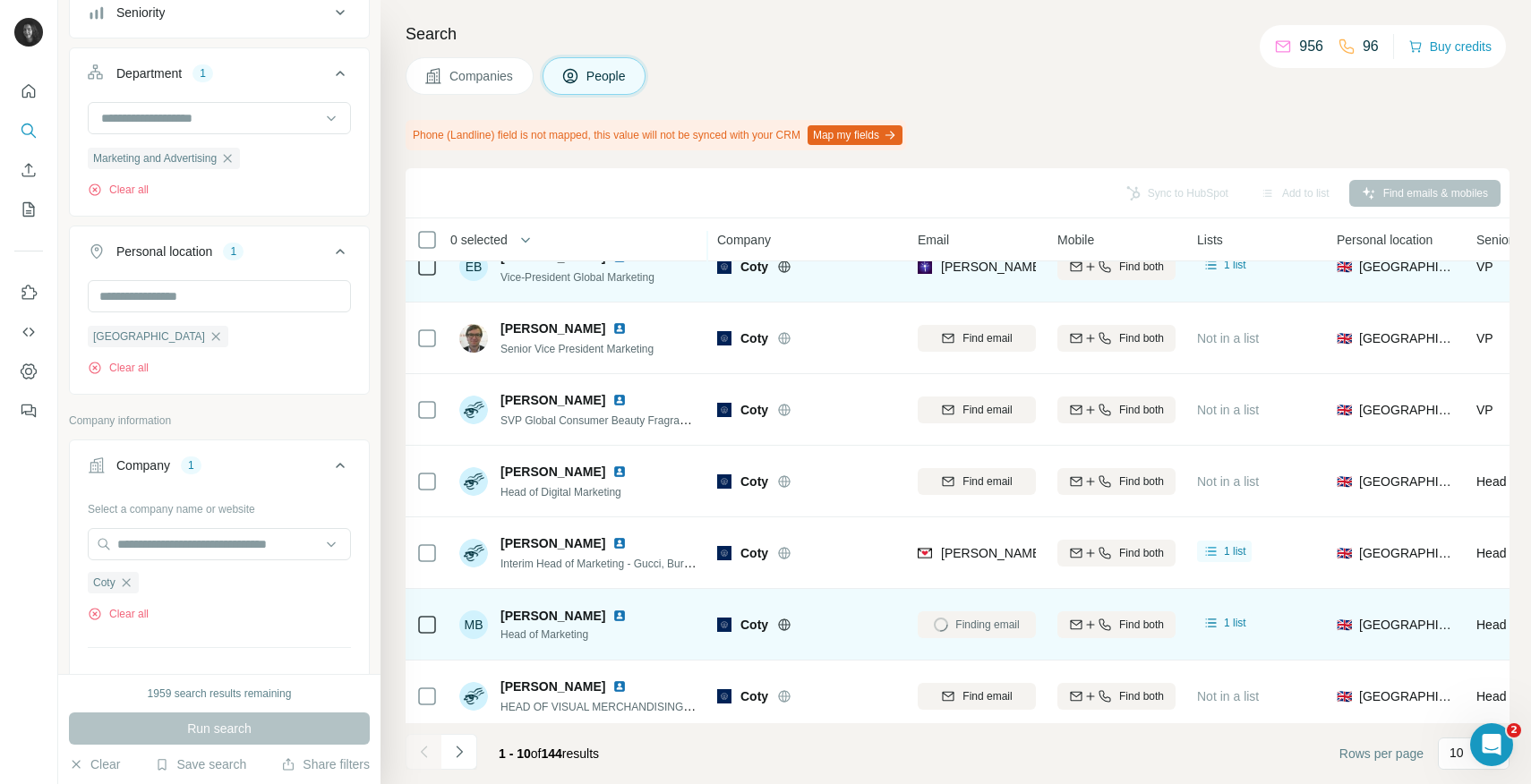
scroll to position [32, 0]
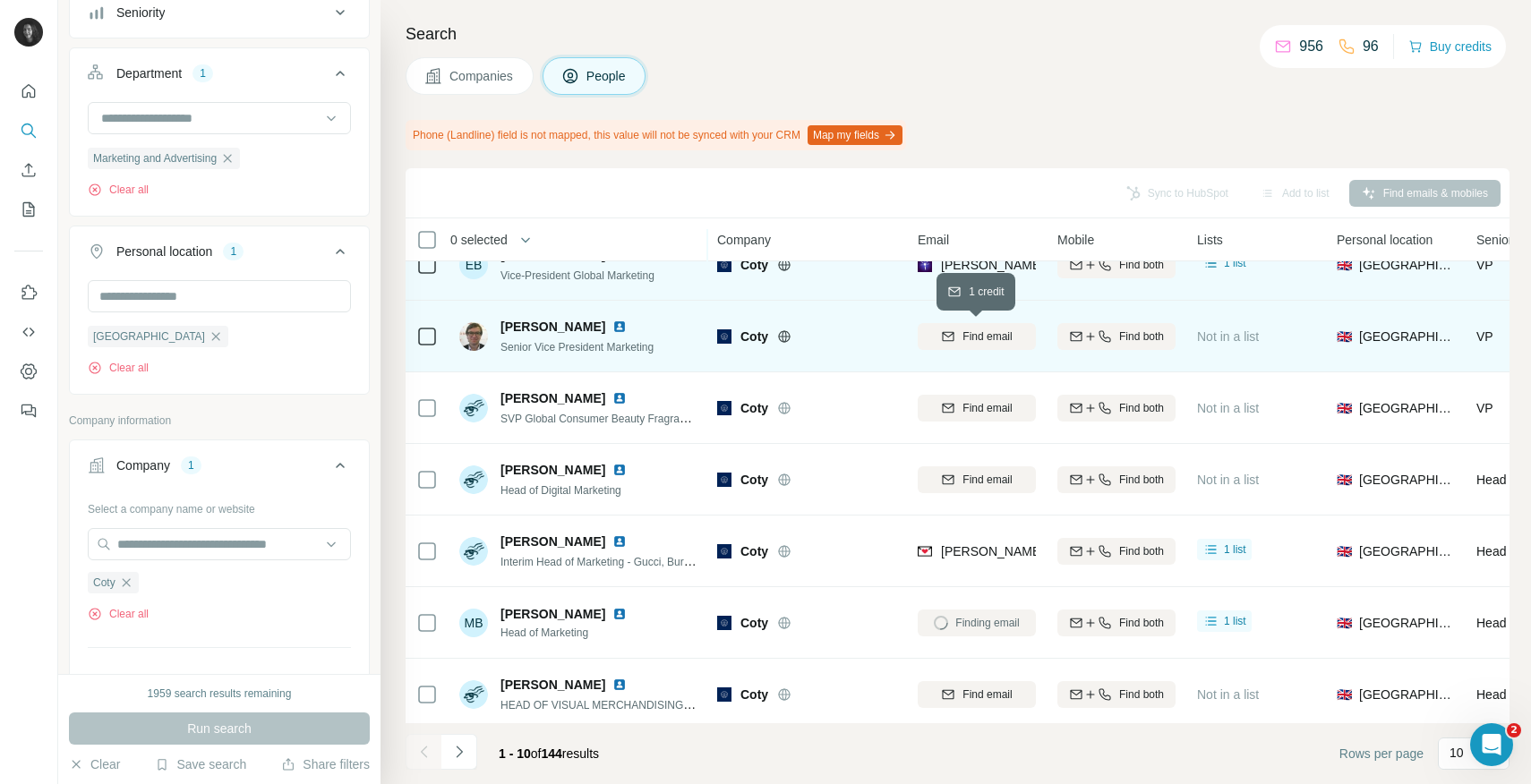
click at [974, 337] on span "Find email" at bounding box center [988, 337] width 49 height 16
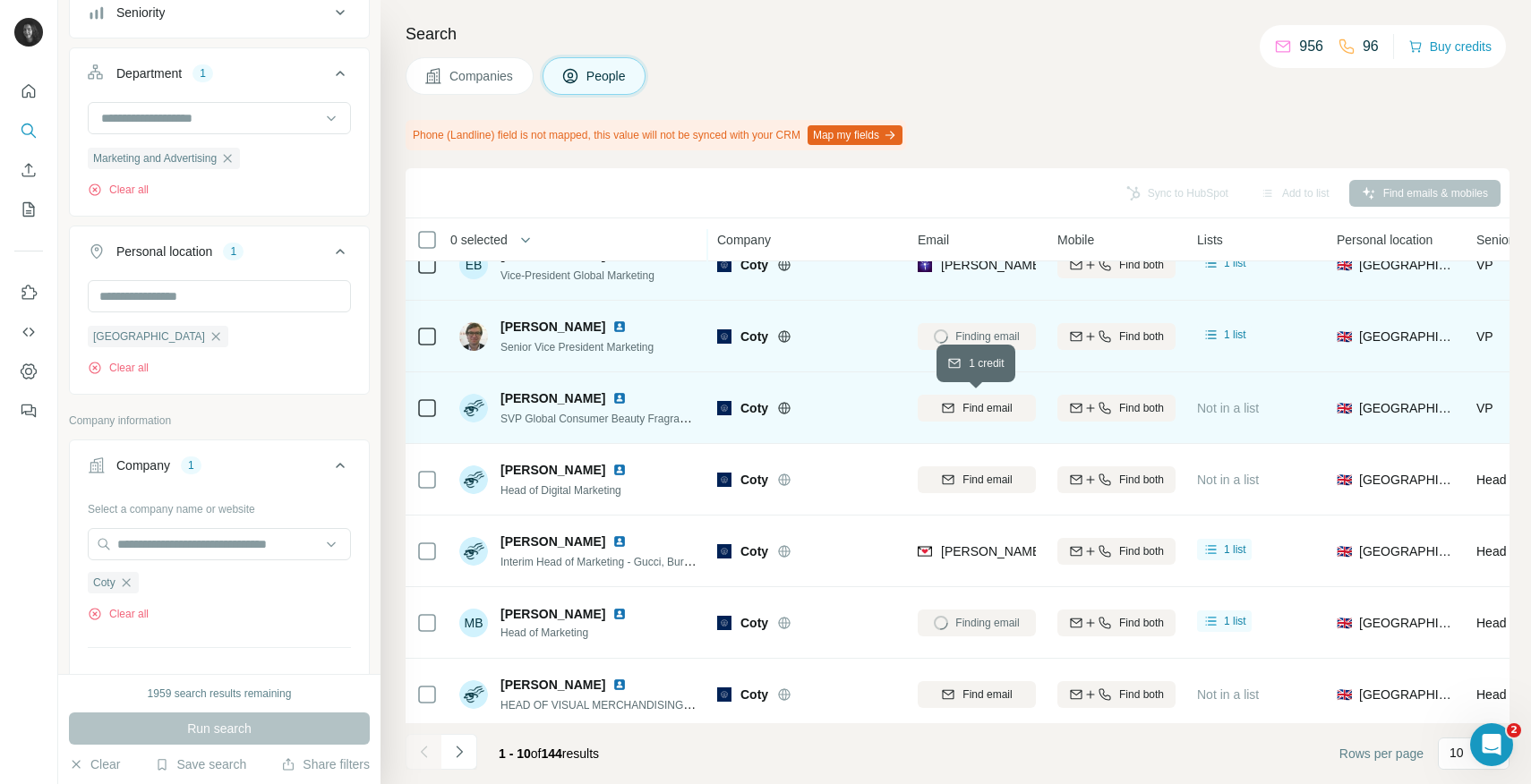
click at [978, 407] on span "Find email" at bounding box center [988, 408] width 49 height 16
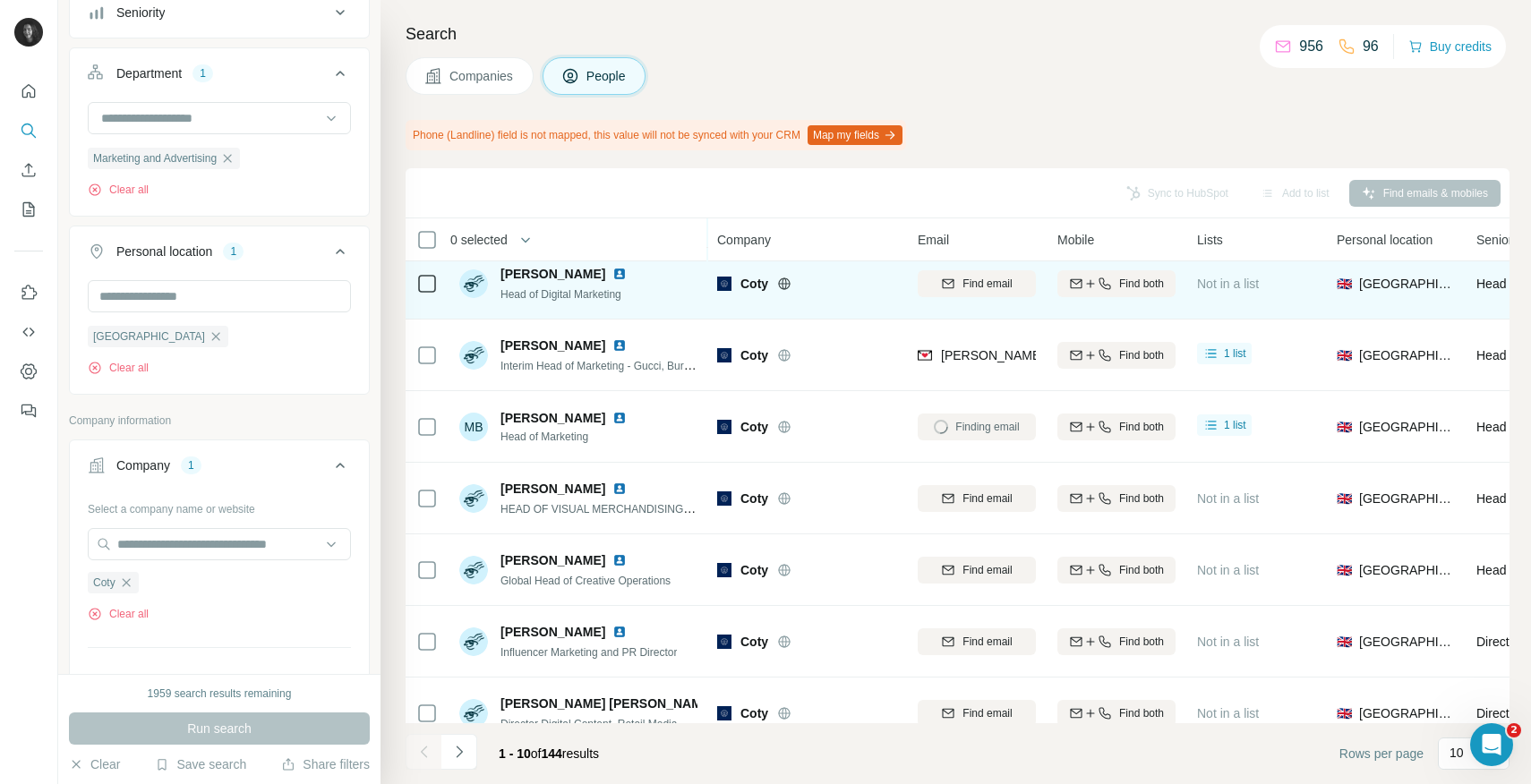
scroll to position [255, 0]
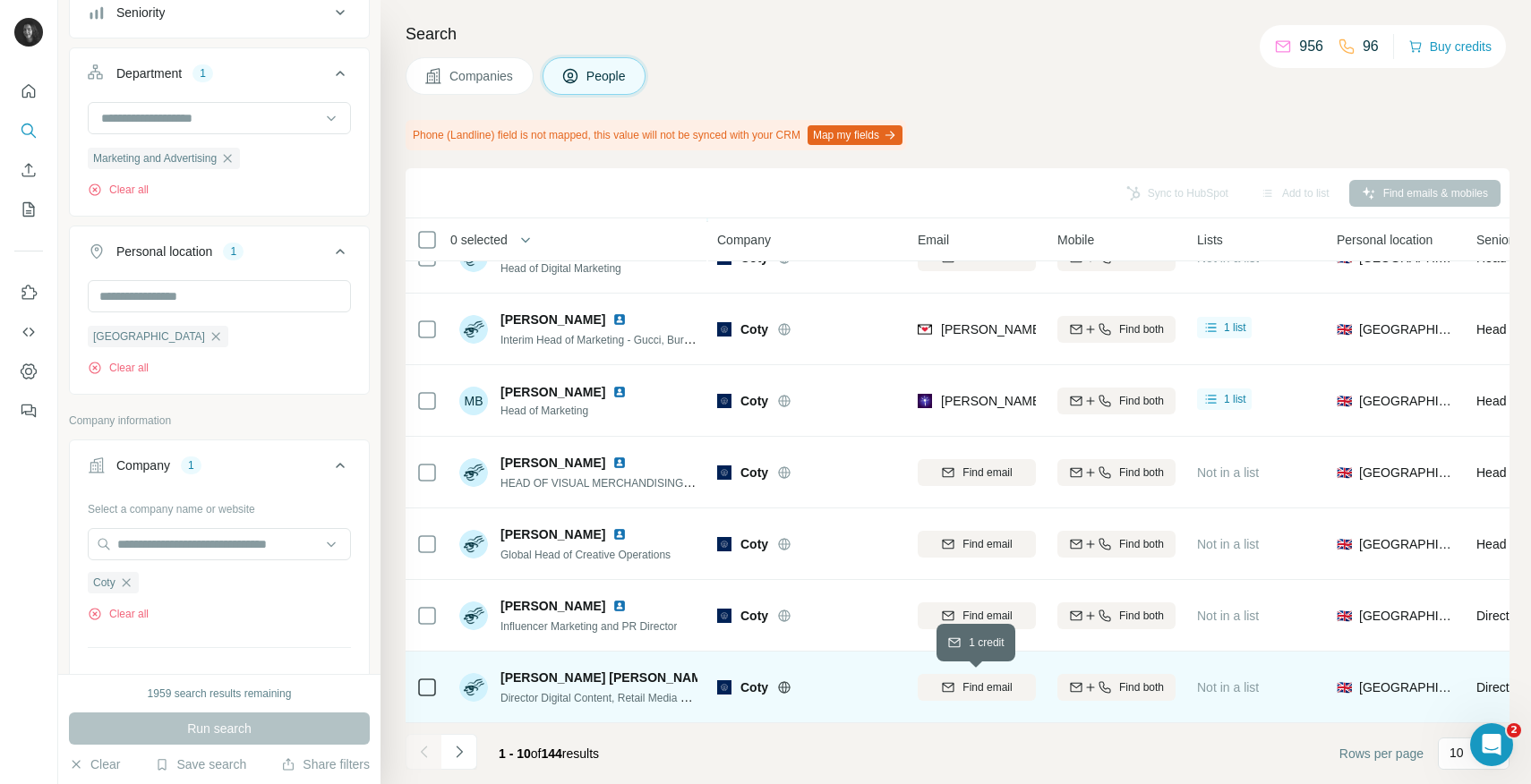
click at [957, 688] on div "Find email" at bounding box center [977, 688] width 118 height 16
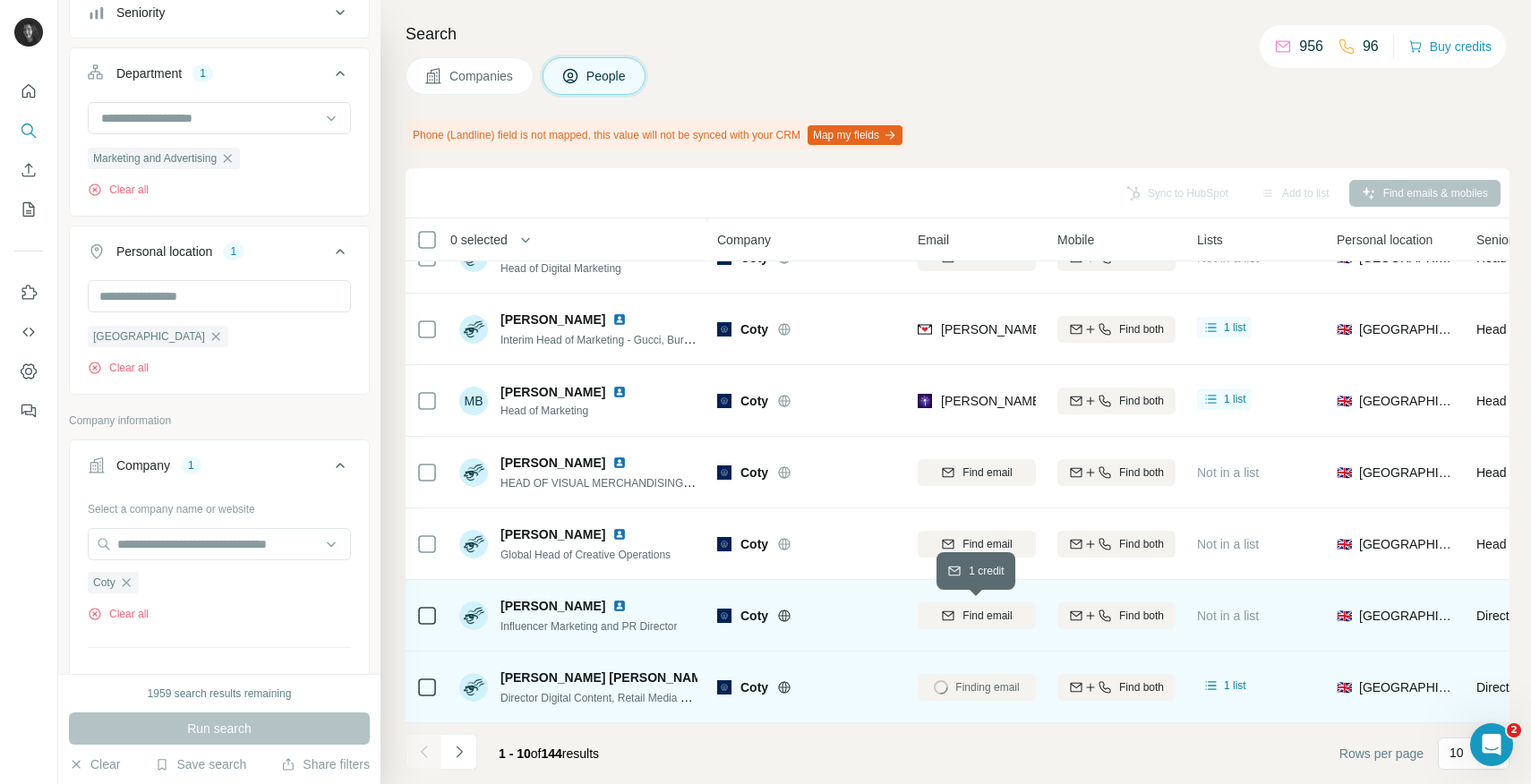
click at [990, 615] on span "Find email" at bounding box center [988, 616] width 49 height 16
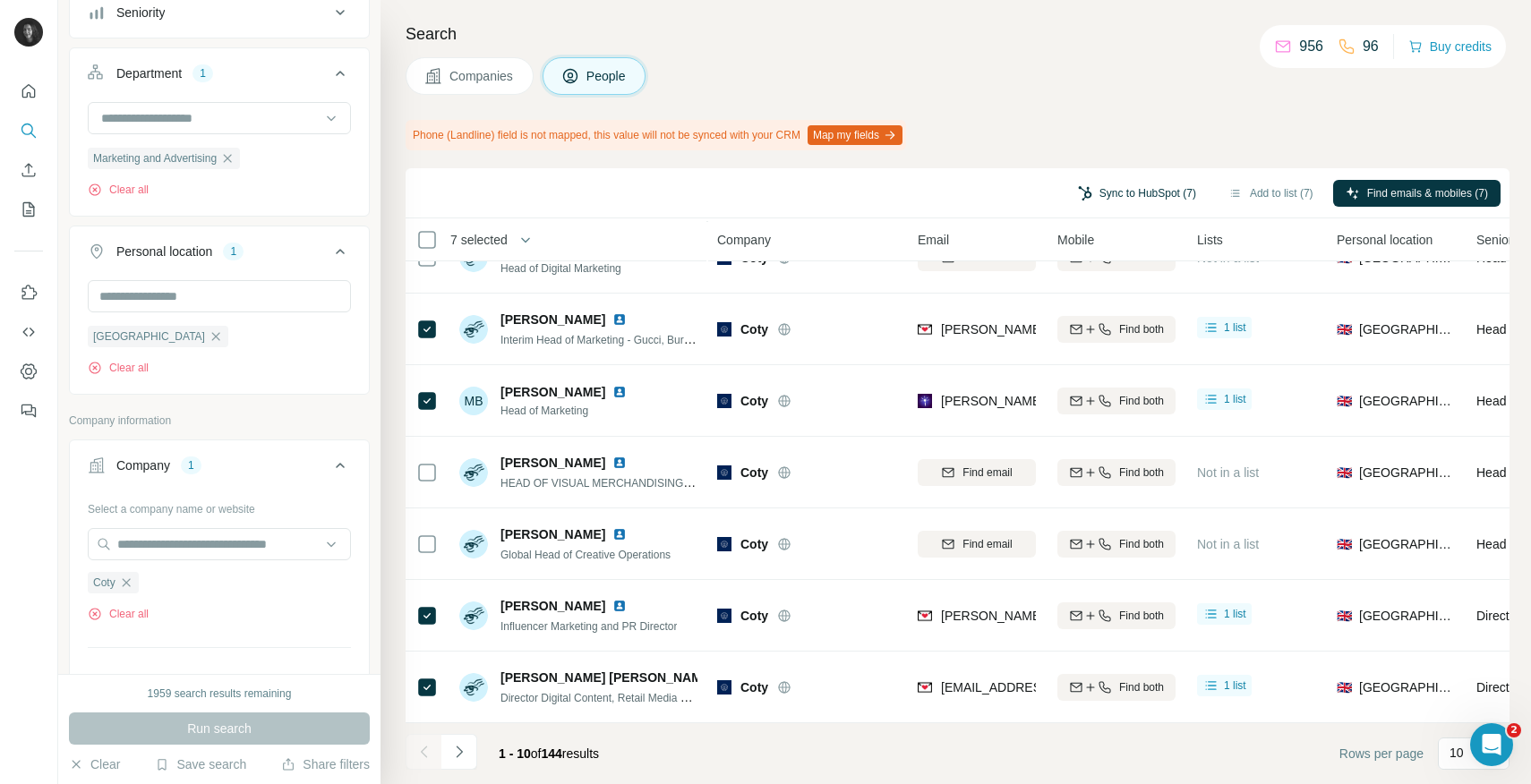
click at [1128, 191] on button "Sync to HubSpot (7)" at bounding box center [1137, 192] width 143 height 27
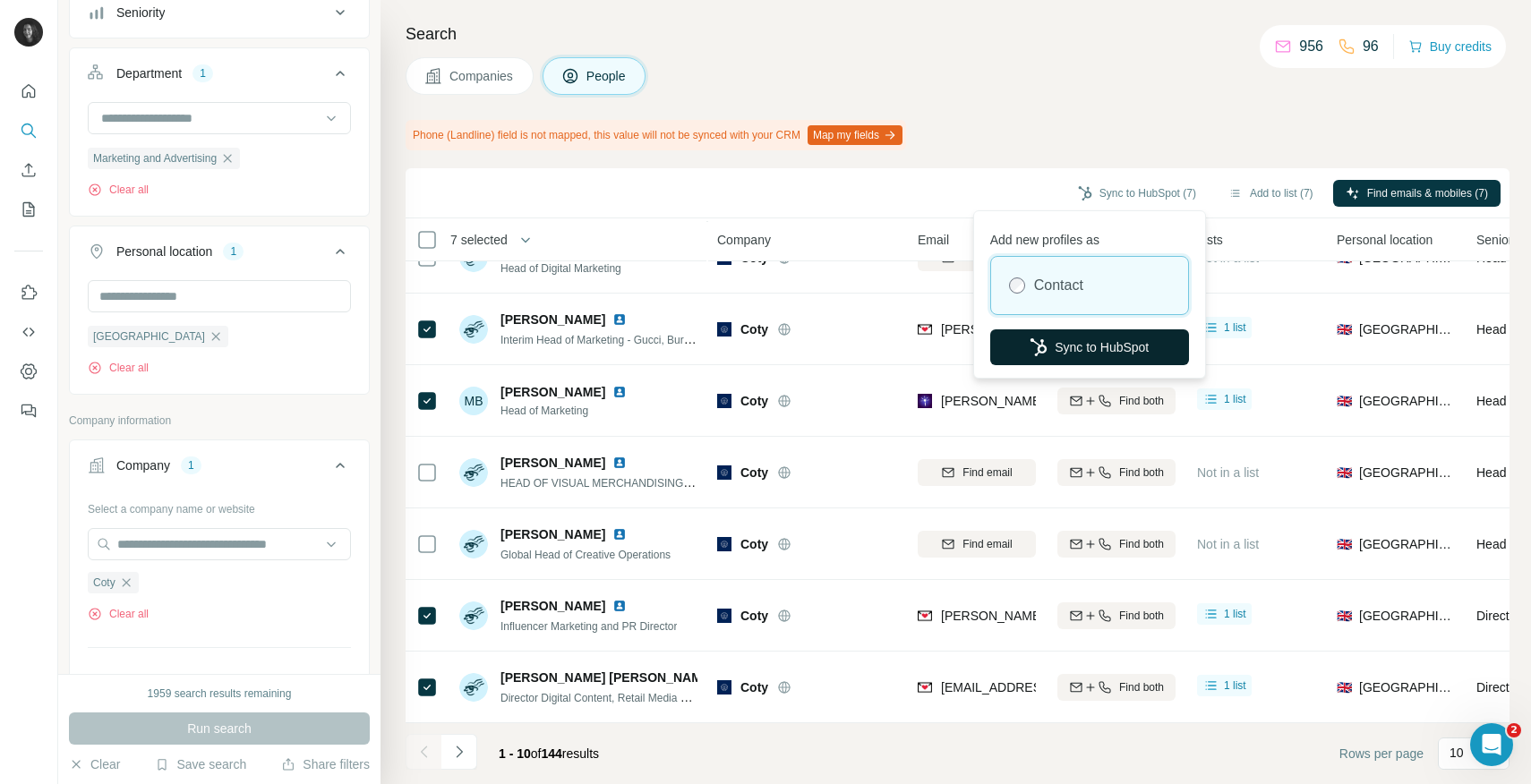
click at [1080, 341] on button "Sync to HubSpot" at bounding box center [1089, 347] width 199 height 36
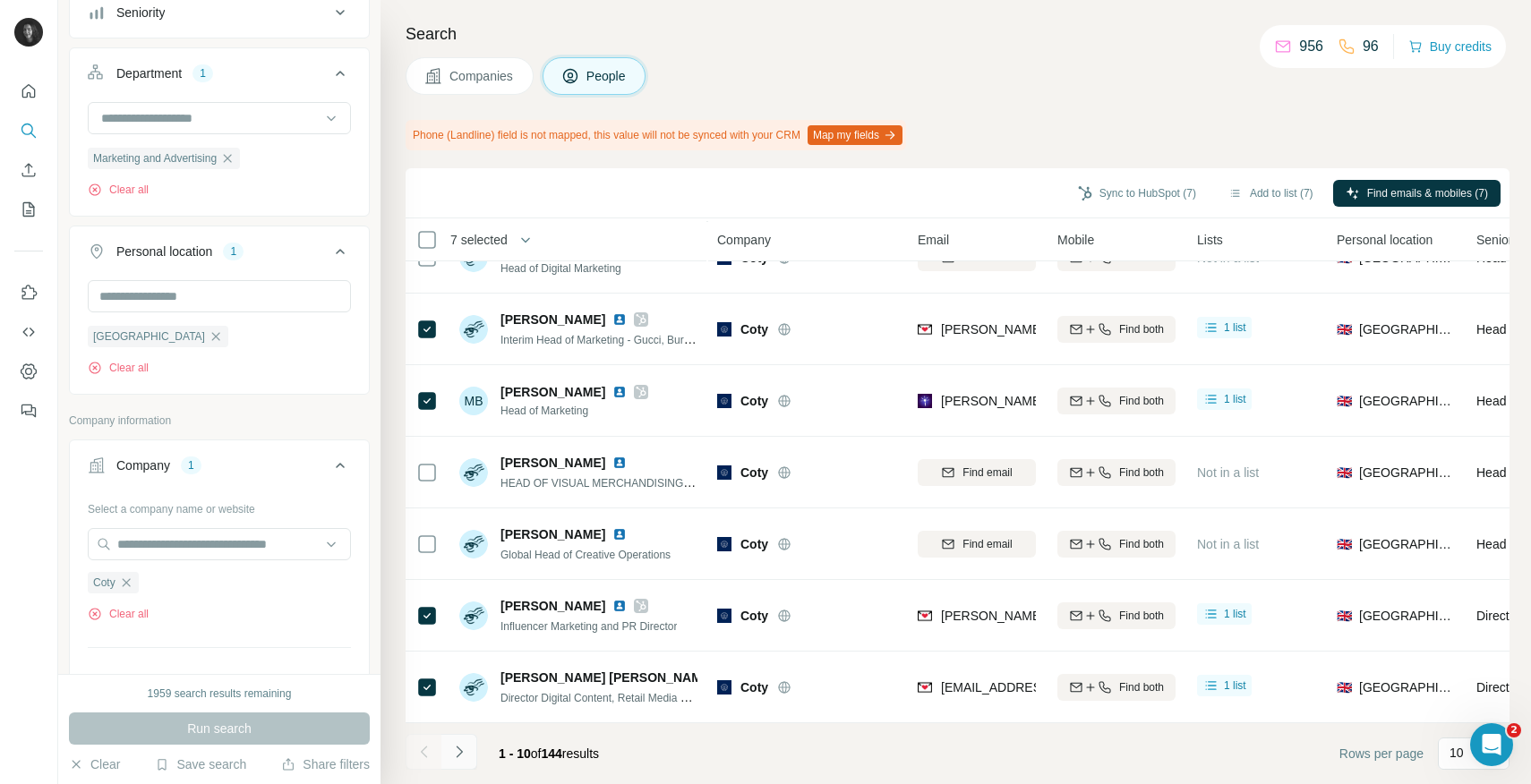
click at [465, 752] on icon "Navigate to next page" at bounding box center [460, 752] width 18 height 18
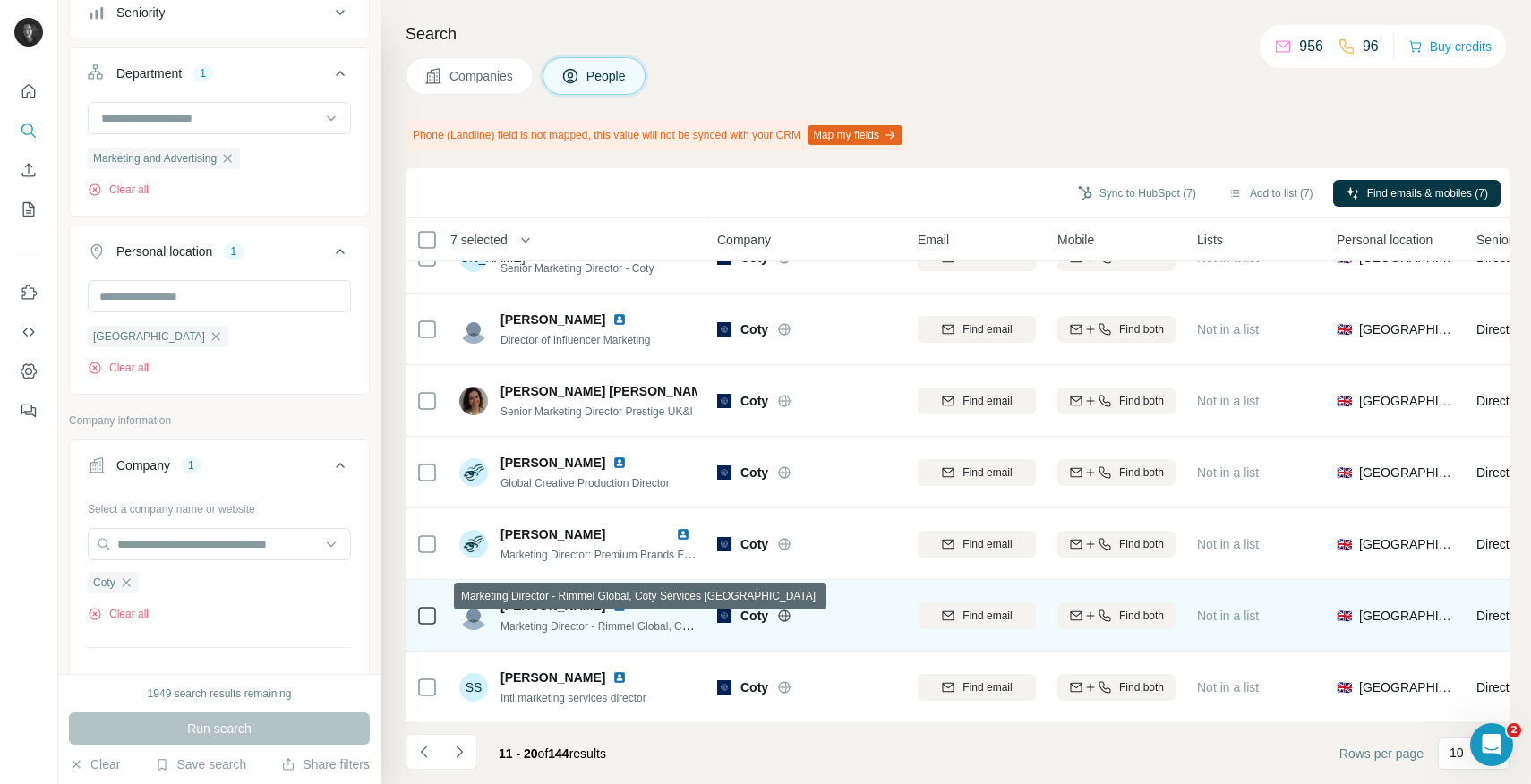
scroll to position [246, 0]
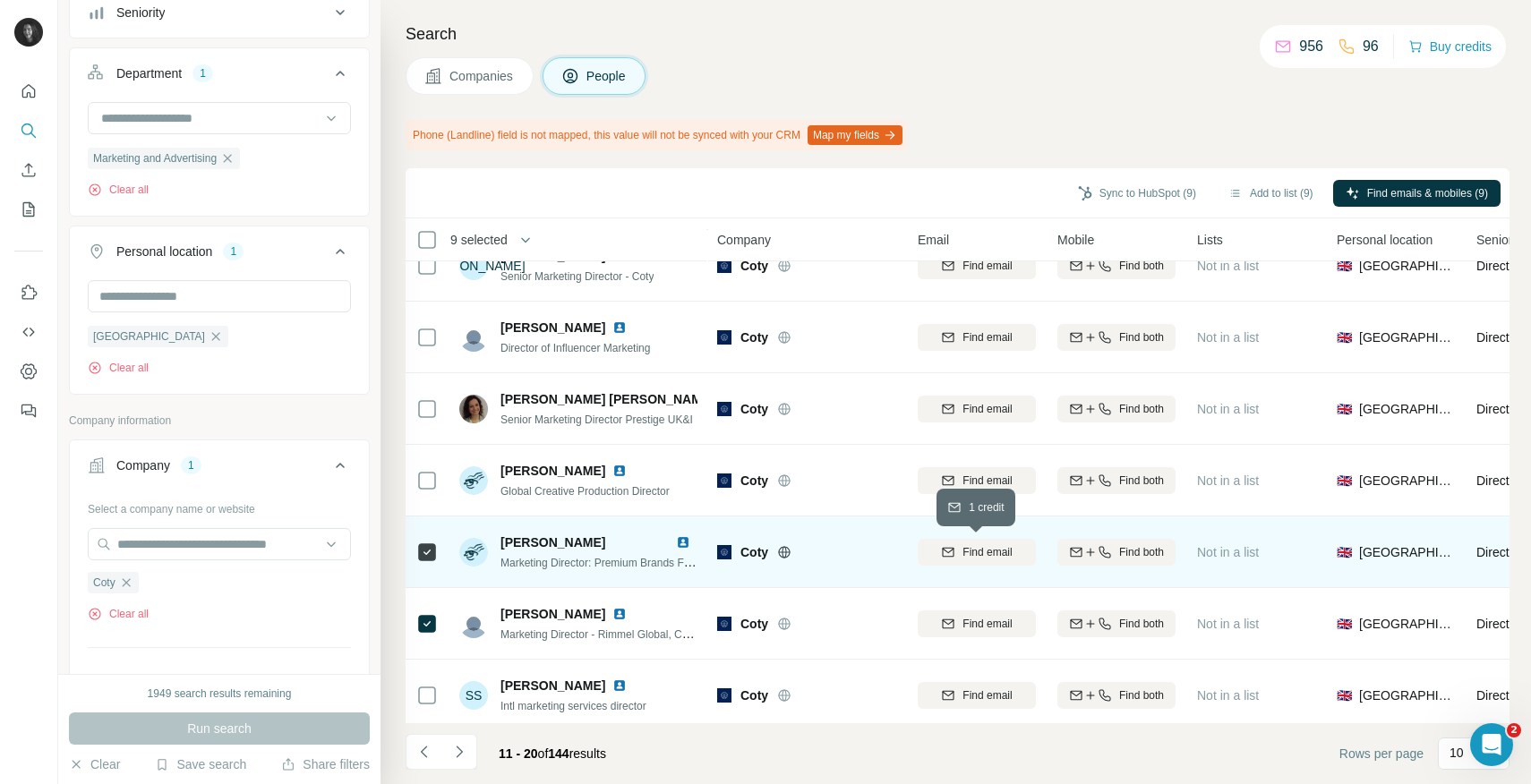
click at [1001, 553] on span "Find email" at bounding box center [988, 552] width 49 height 16
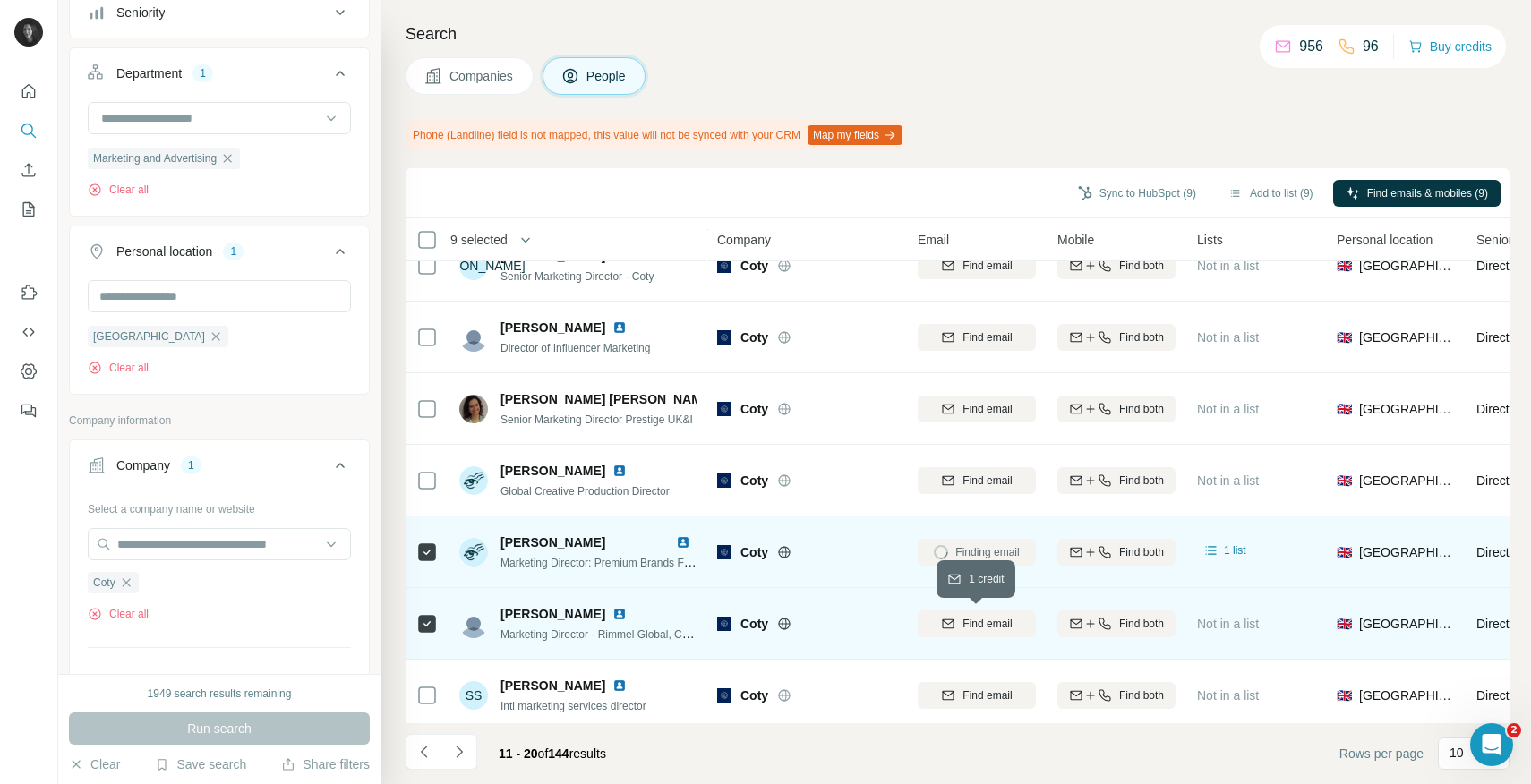
click at [1000, 626] on span "Find email" at bounding box center [988, 624] width 49 height 16
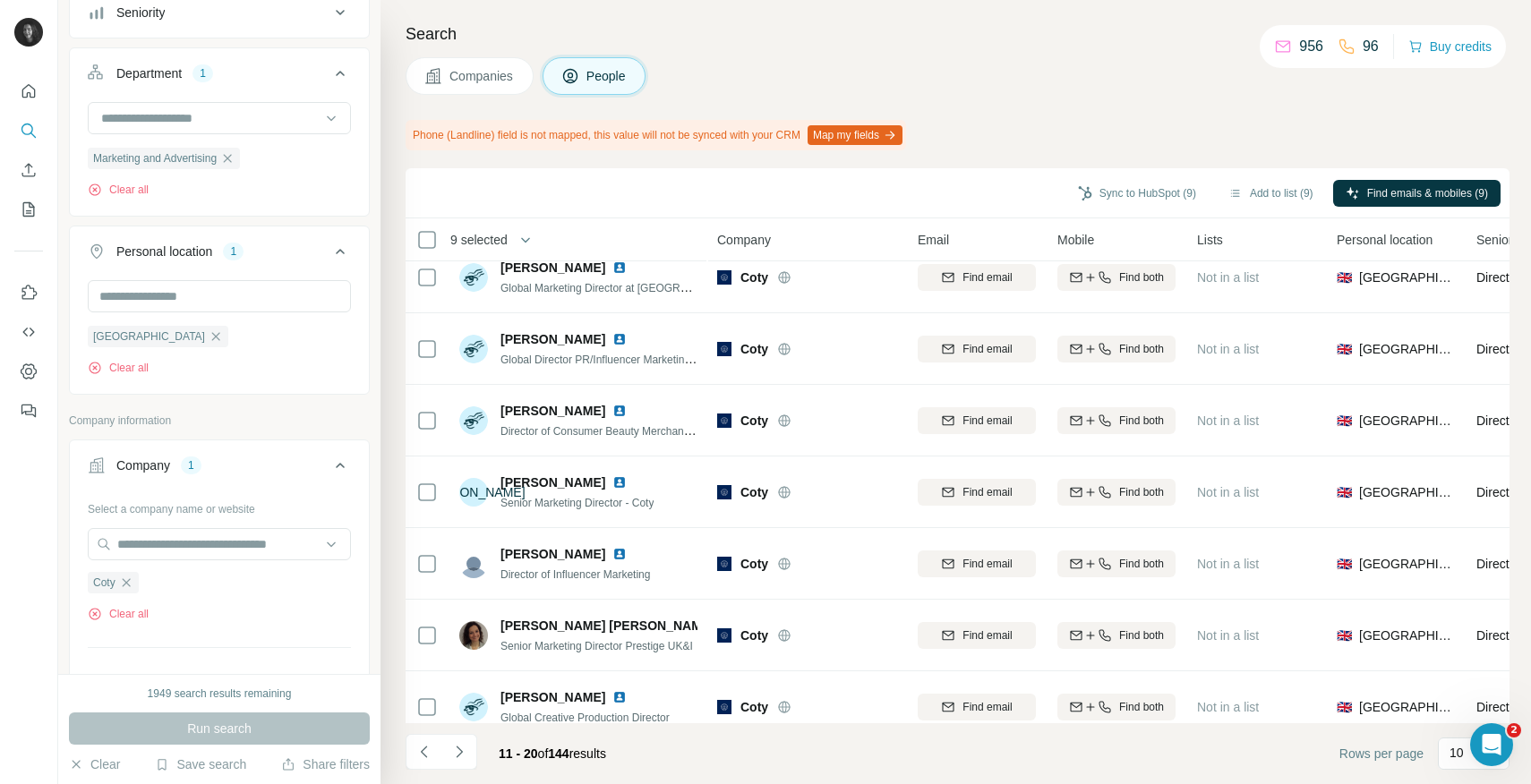
scroll to position [0, 0]
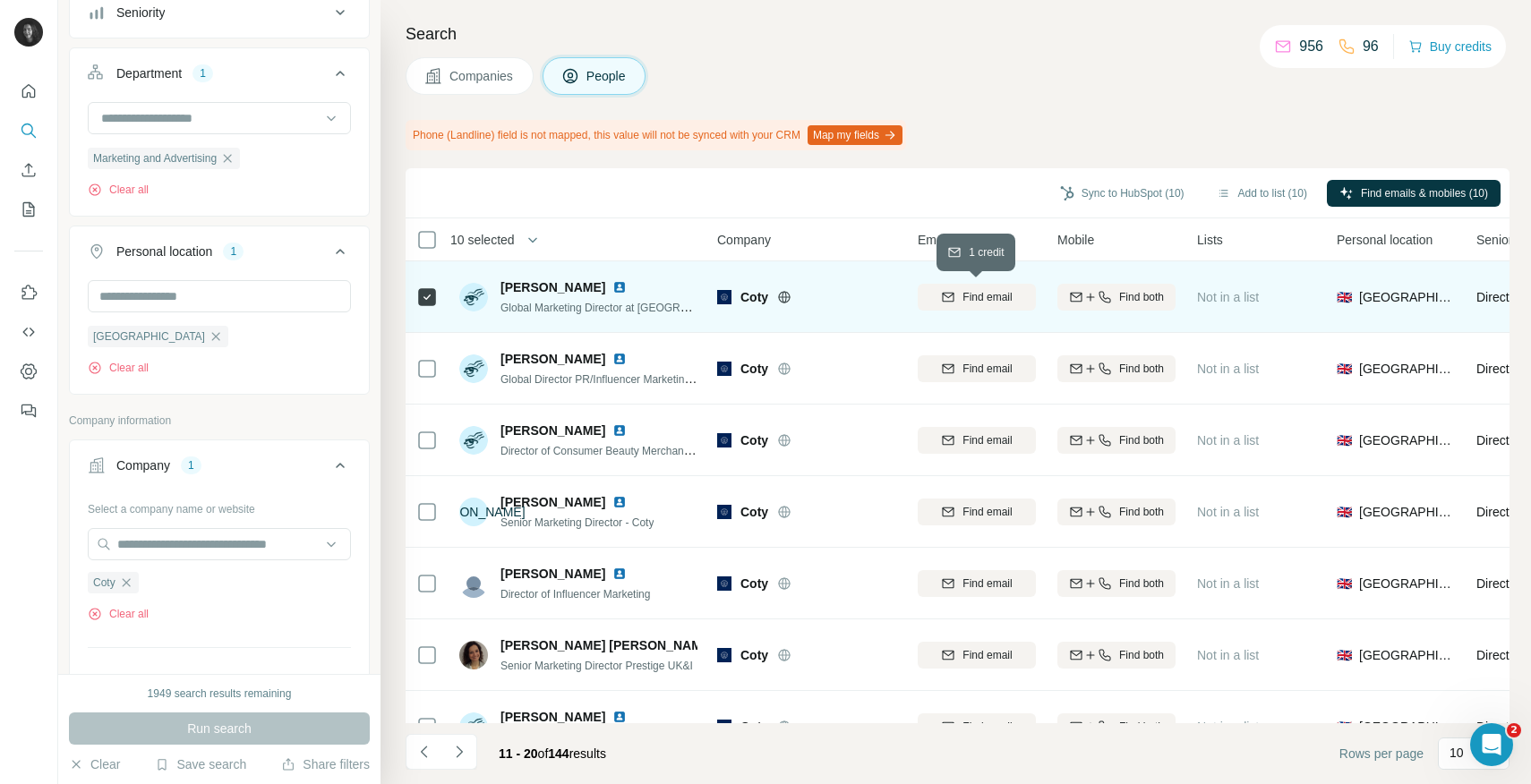
click at [979, 299] on span "Find email" at bounding box center [988, 298] width 49 height 16
click at [1076, 83] on div "Companies People" at bounding box center [957, 76] width 1104 height 38
click at [420, 757] on icon "Navigate to previous page" at bounding box center [424, 752] width 18 height 18
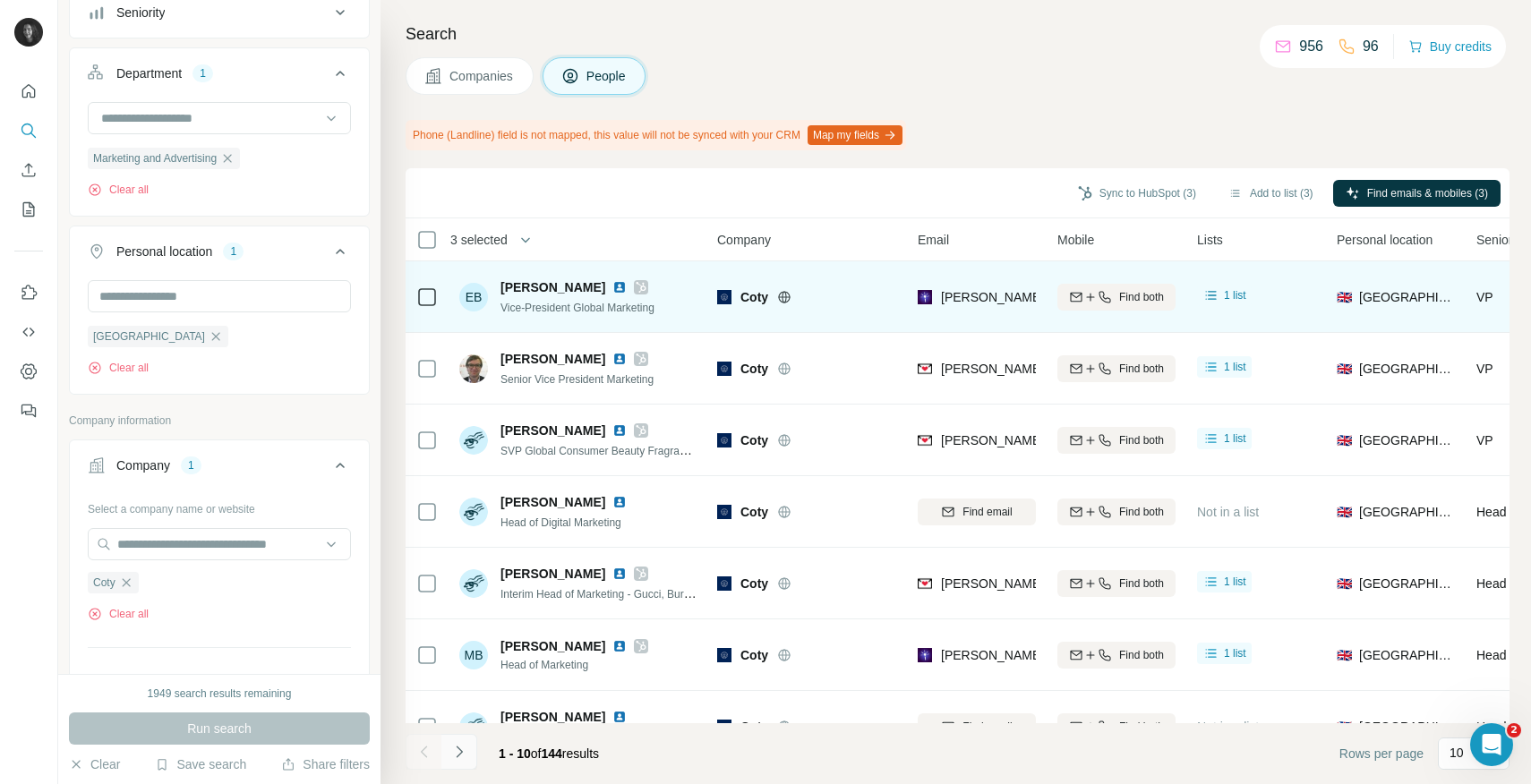
click at [461, 752] on icon "Navigate to next page" at bounding box center [458, 751] width 6 height 12
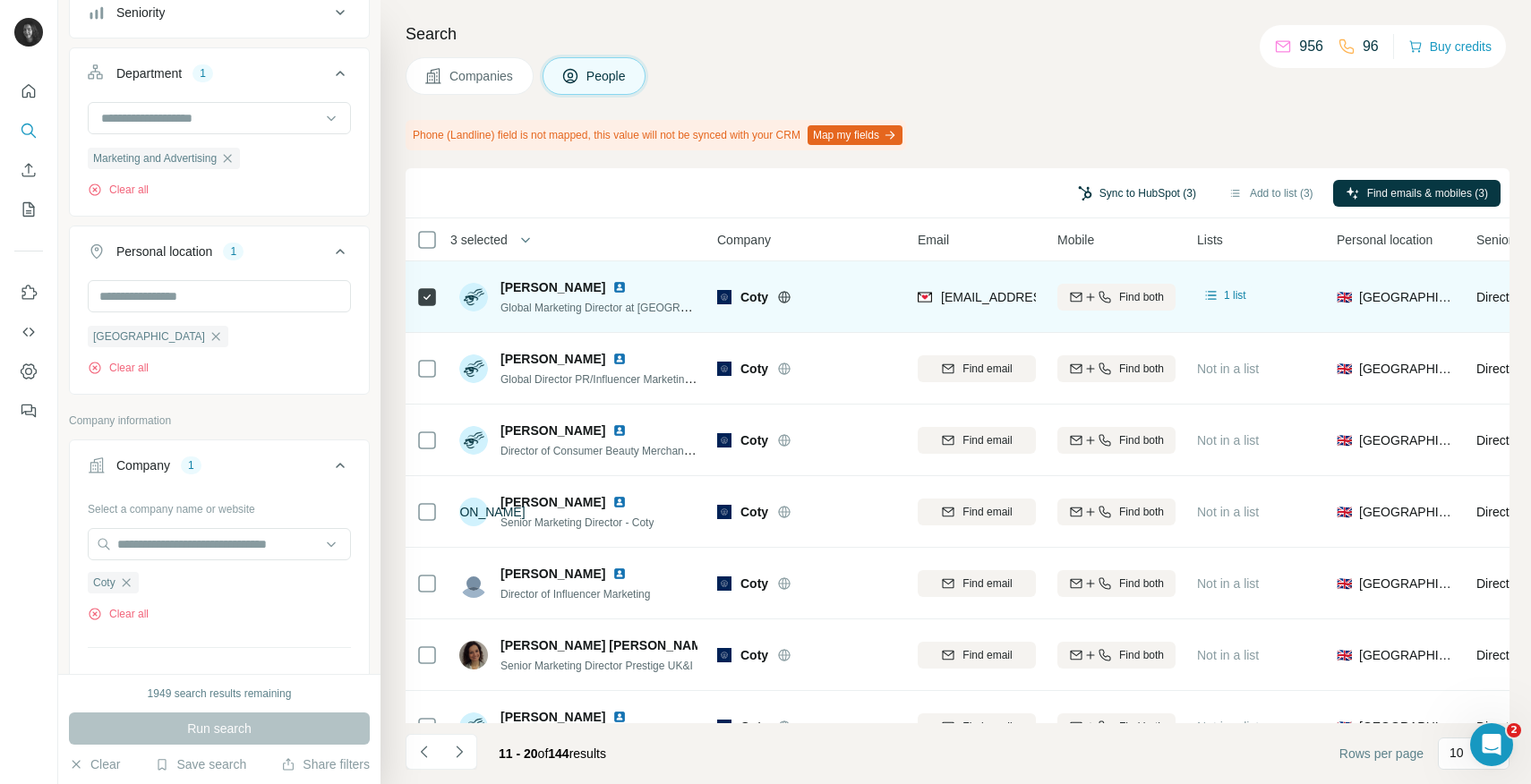
click at [1132, 195] on button "Sync to HubSpot (3)" at bounding box center [1137, 192] width 143 height 27
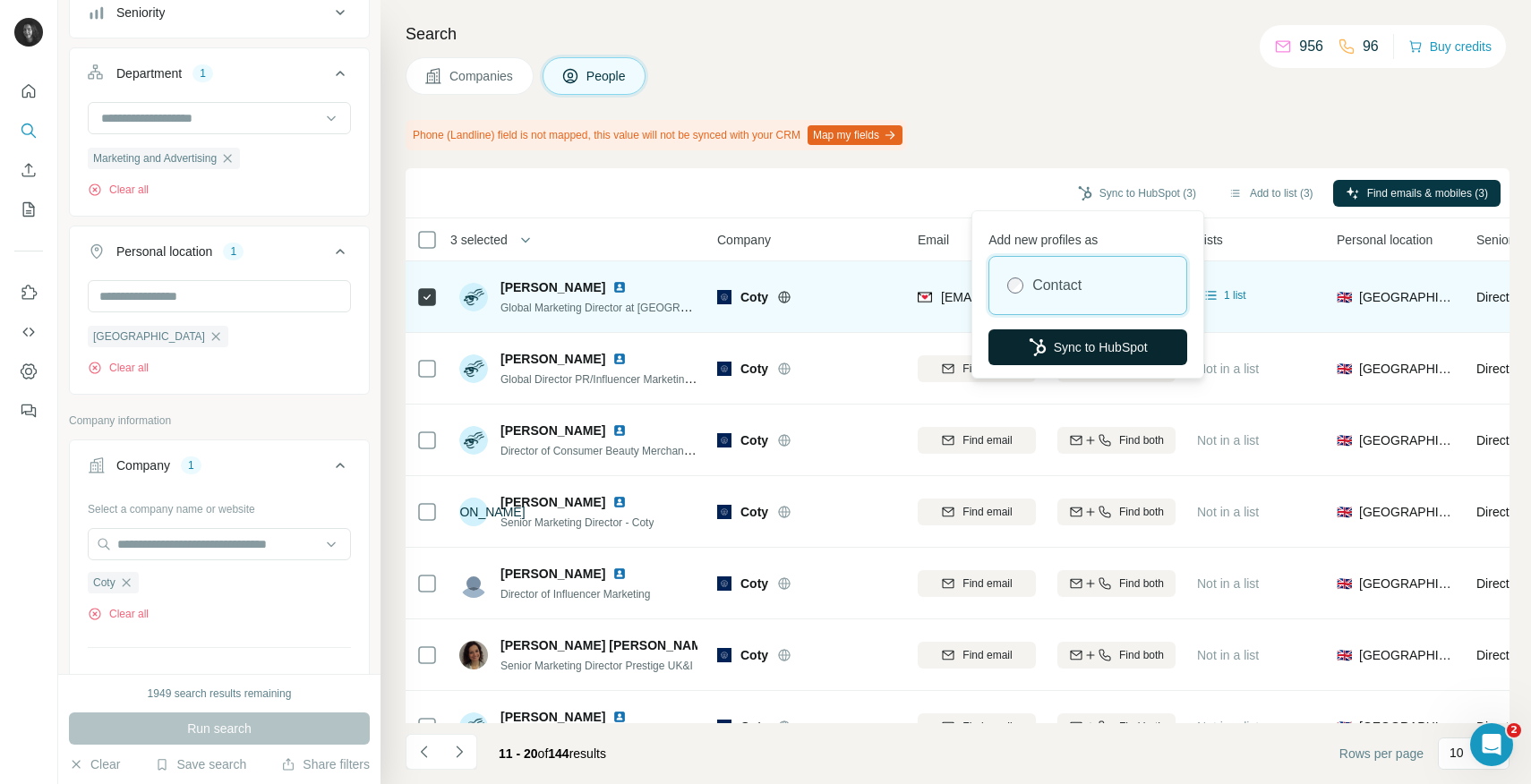
click at [1074, 339] on button "Sync to HubSpot" at bounding box center [1088, 347] width 199 height 36
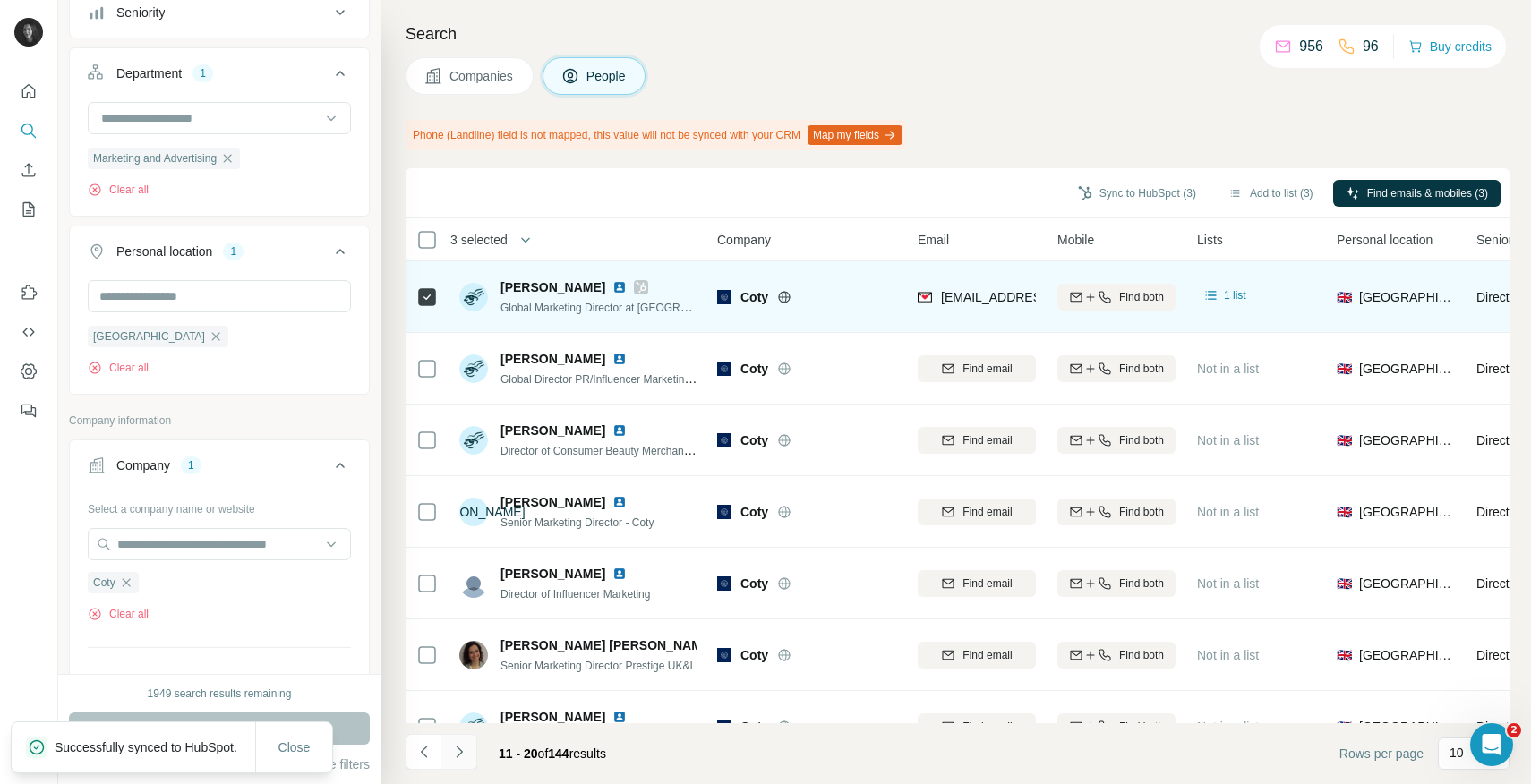
click at [463, 757] on icon "Navigate to next page" at bounding box center [460, 752] width 18 height 18
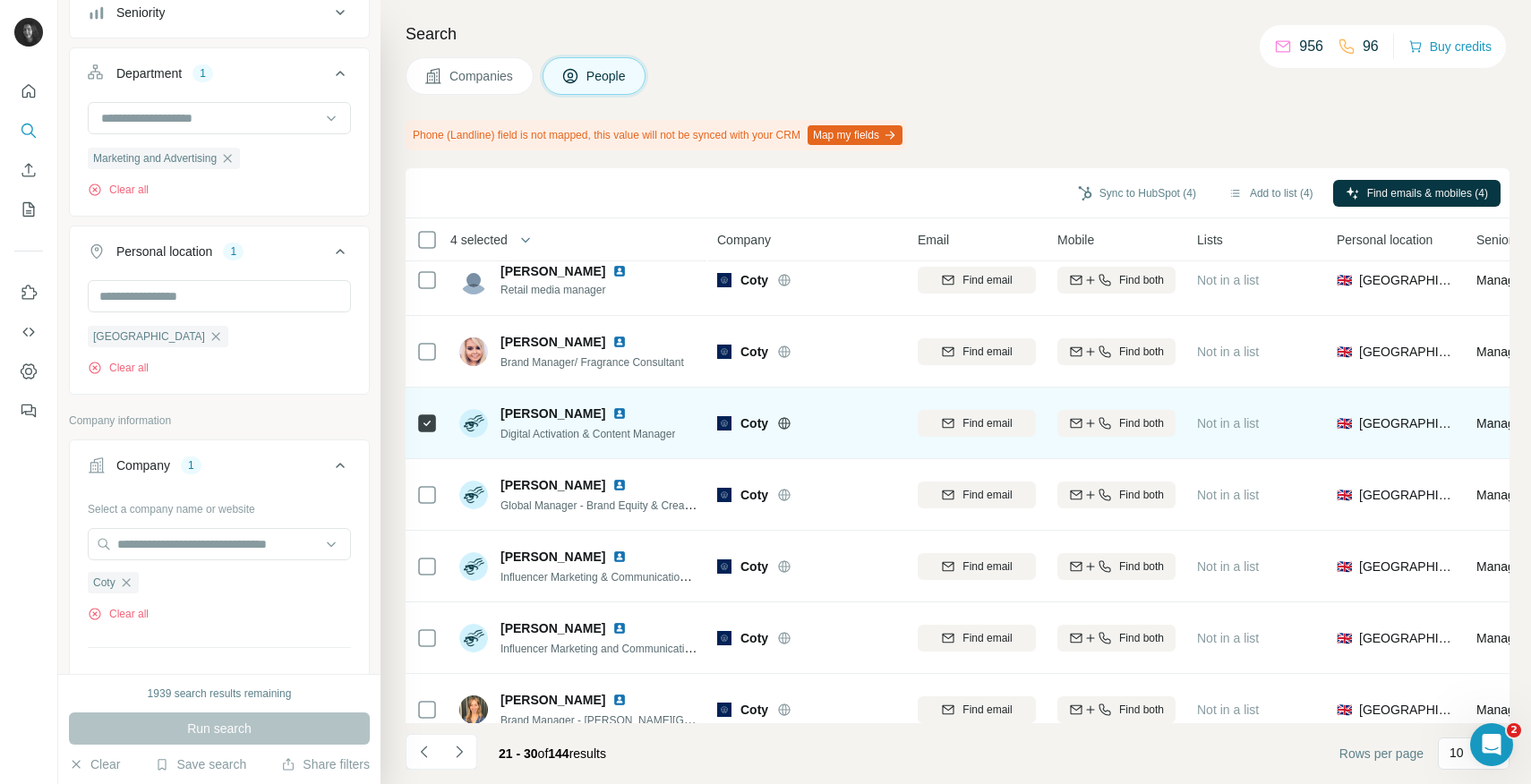
scroll to position [16, 0]
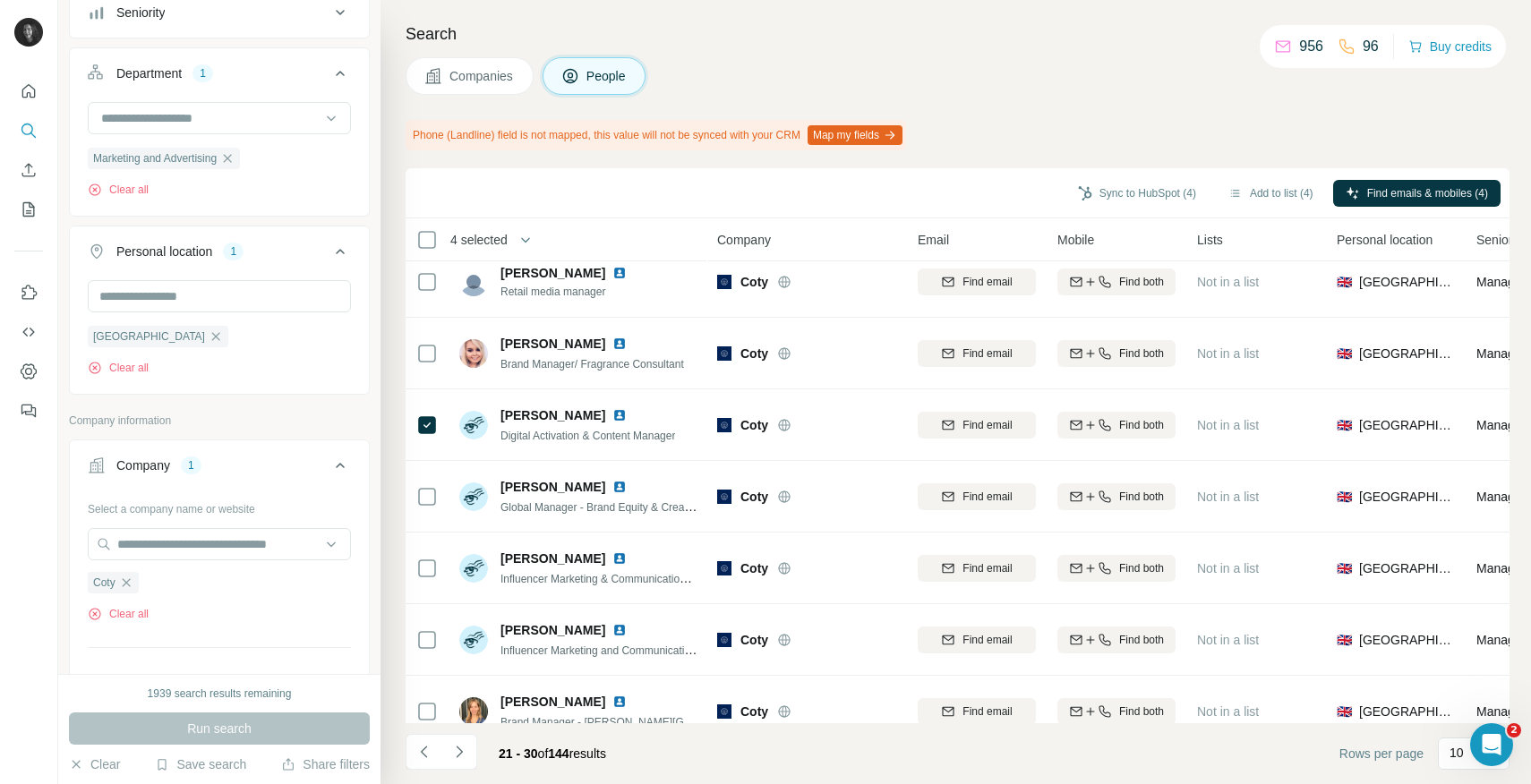
click at [422, 770] on li at bounding box center [423, 753] width 36 height 39
click at [422, 756] on icon "Navigate to previous page" at bounding box center [424, 752] width 18 height 18
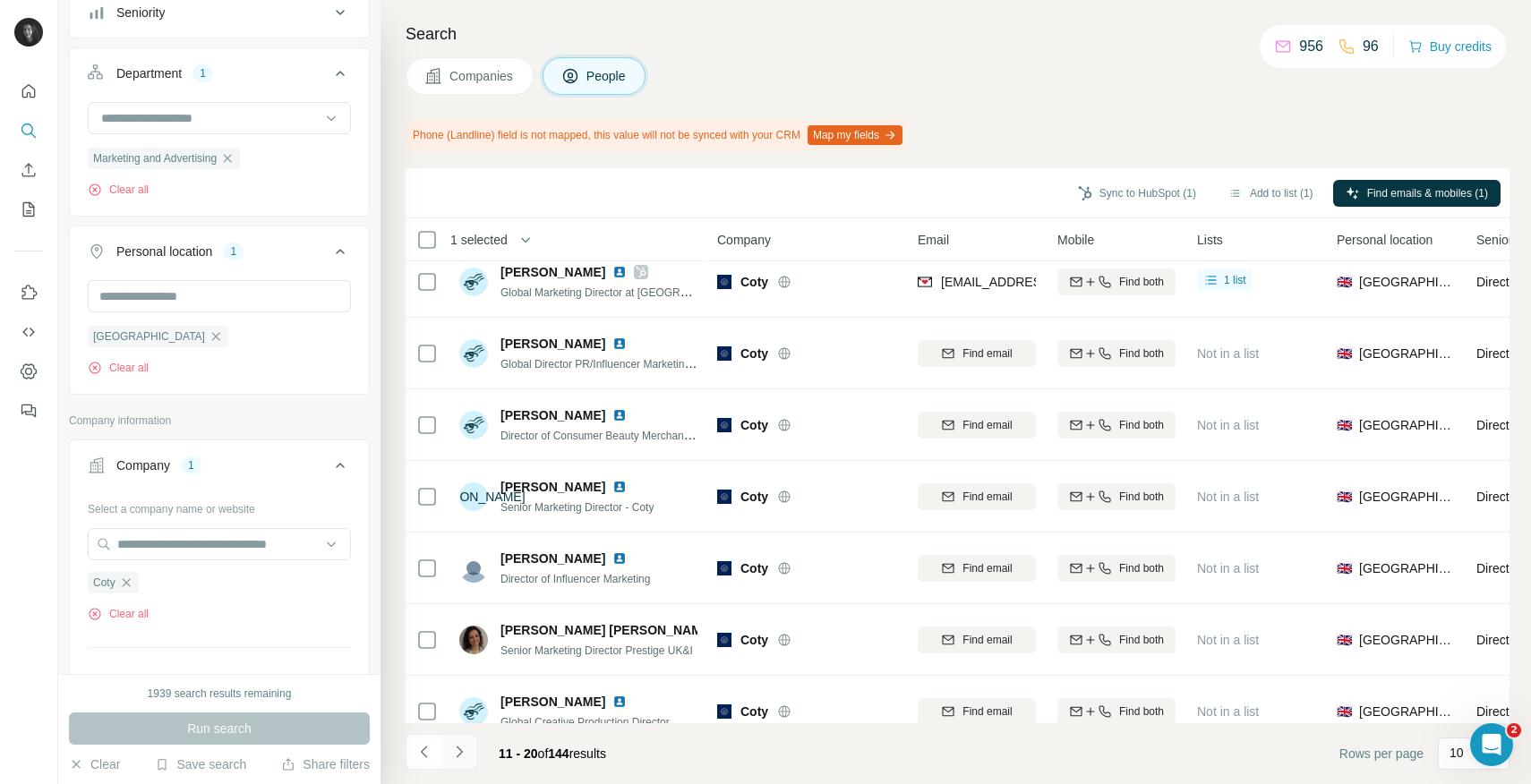
click at [464, 749] on icon "Navigate to next page" at bounding box center [460, 752] width 18 height 18
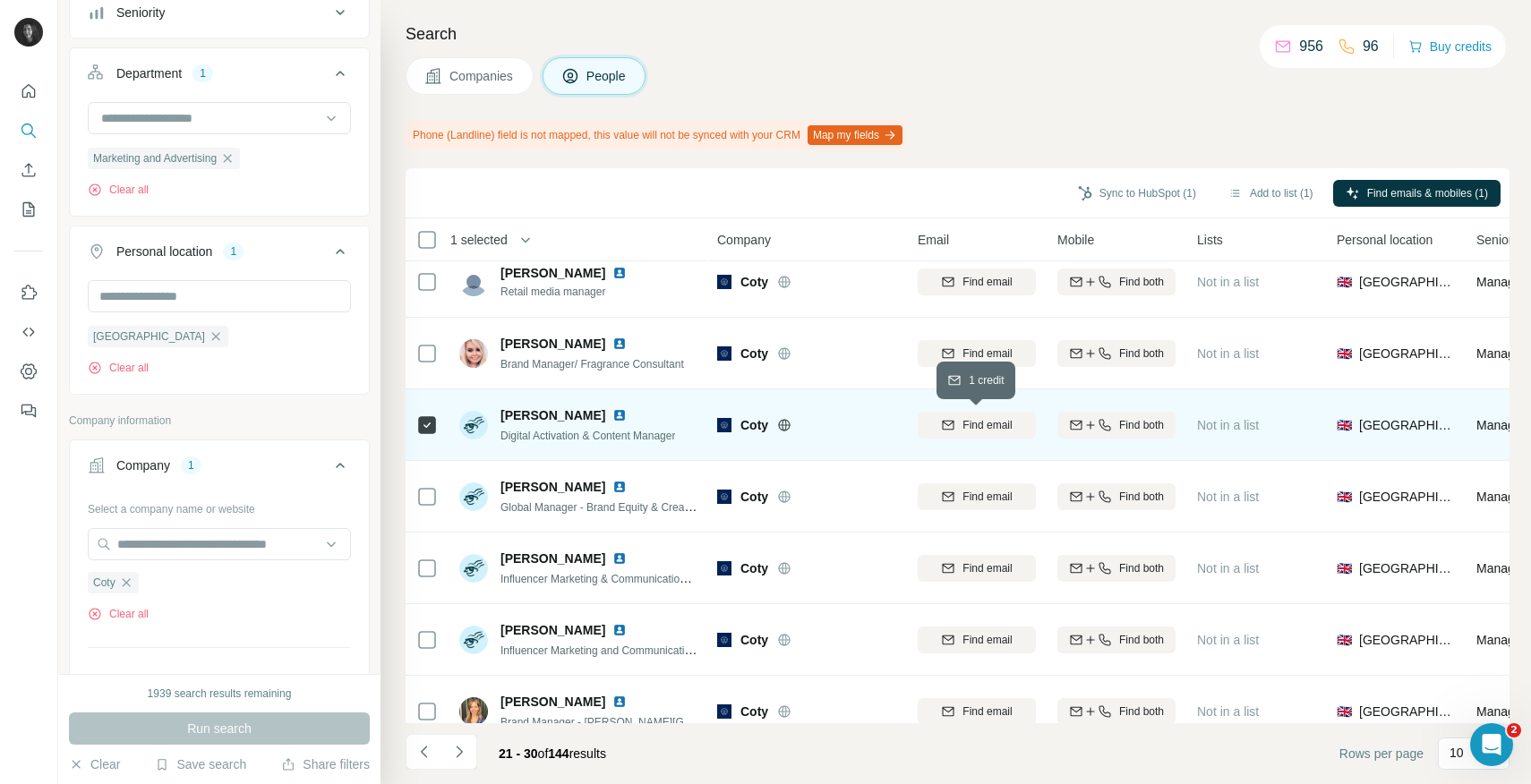
click at [957, 424] on div "Find email" at bounding box center [977, 425] width 118 height 16
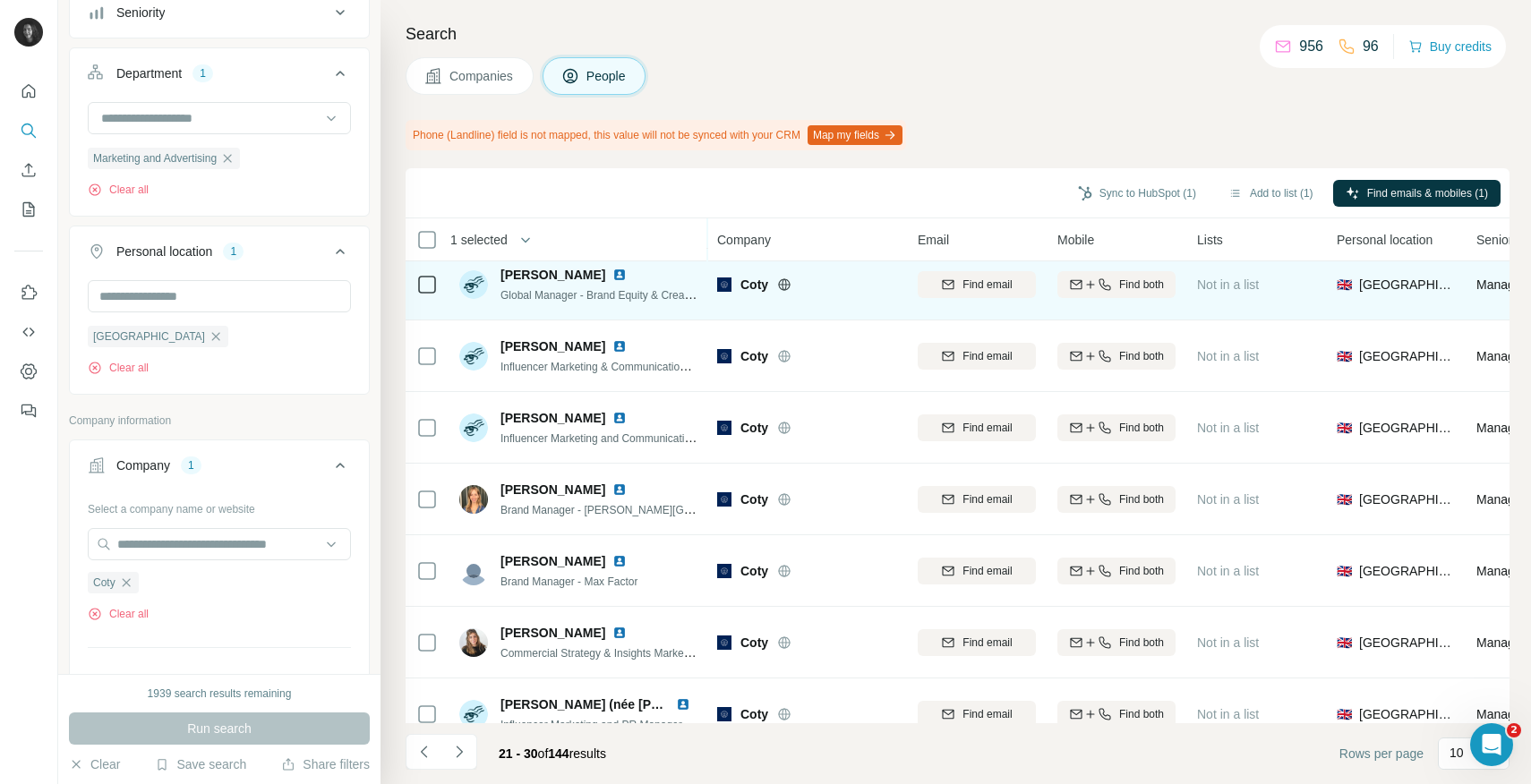
scroll to position [255, 0]
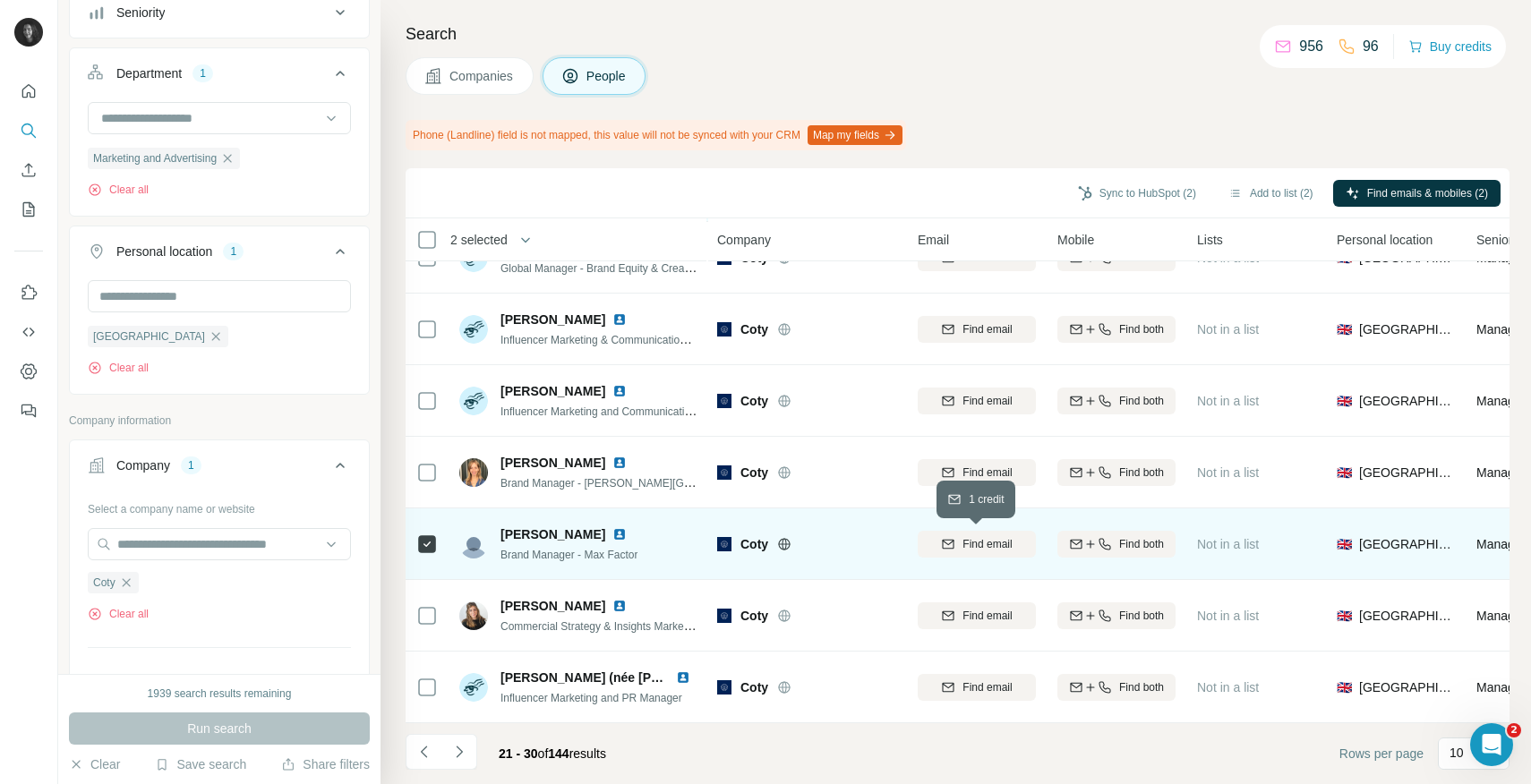
click at [974, 539] on span "Find email" at bounding box center [988, 544] width 49 height 16
click at [1159, 191] on button "Sync to HubSpot (2)" at bounding box center [1137, 192] width 143 height 27
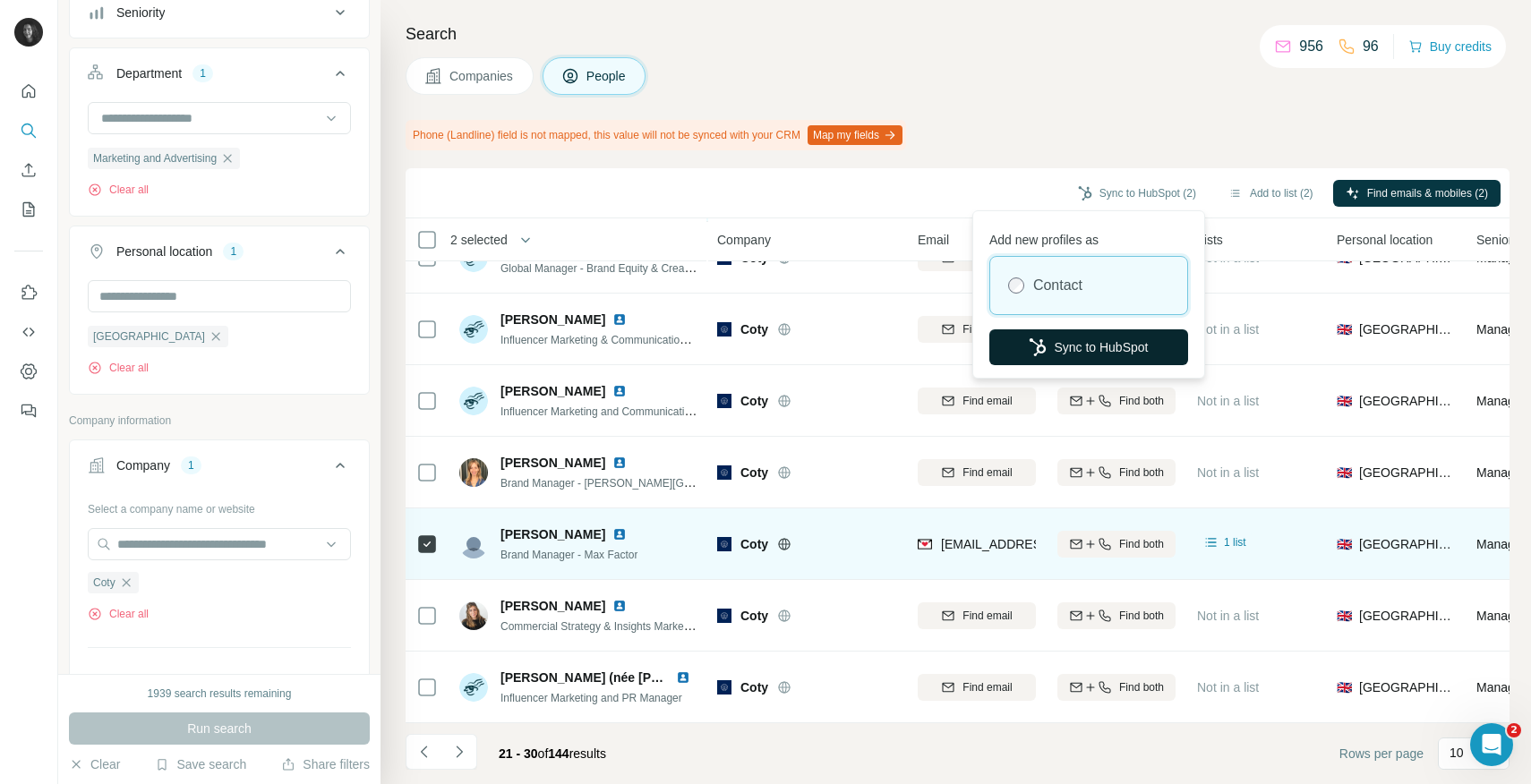
click at [1043, 351] on icon "button" at bounding box center [1038, 347] width 18 height 18
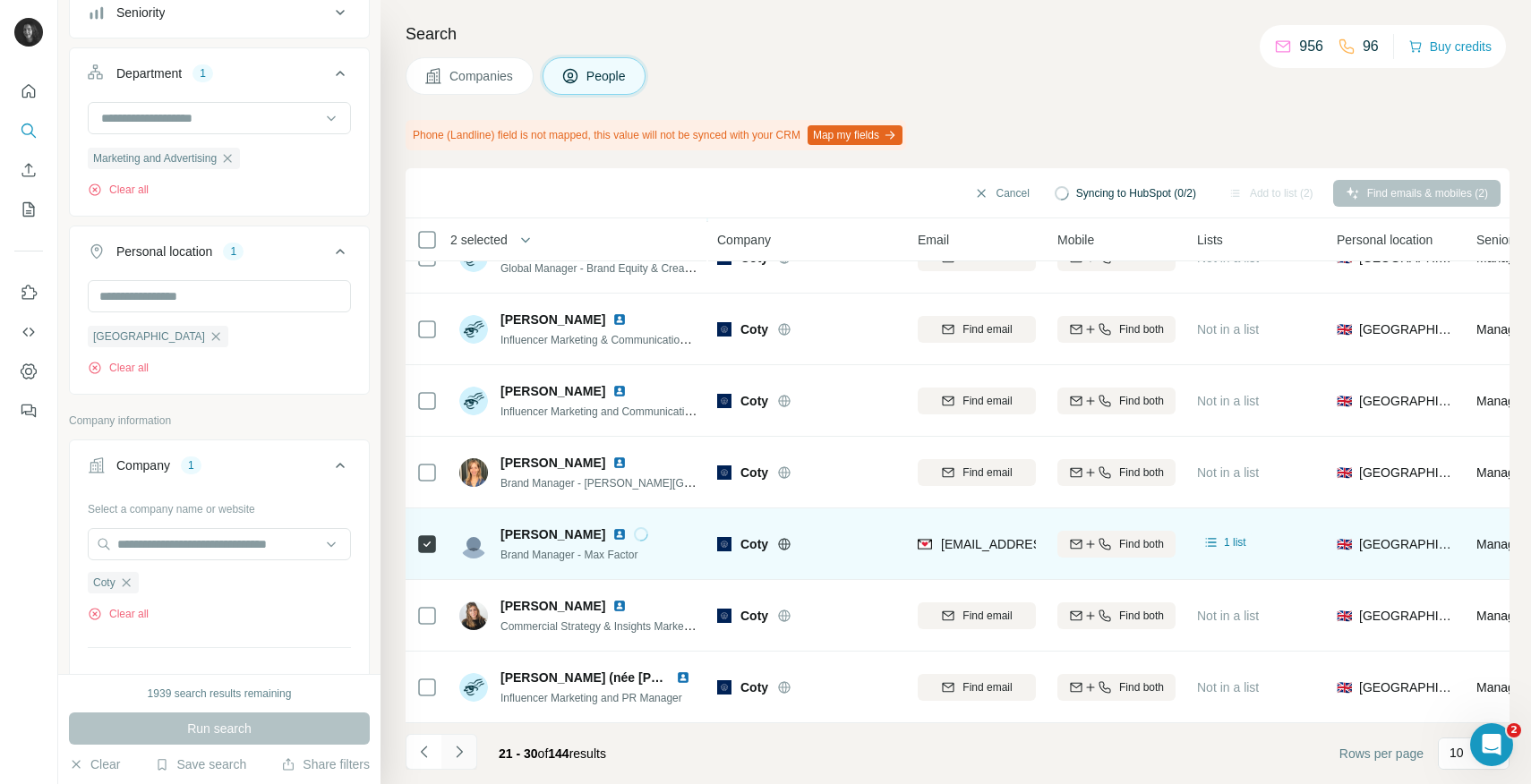
click at [455, 752] on icon "Navigate to next page" at bounding box center [460, 752] width 18 height 18
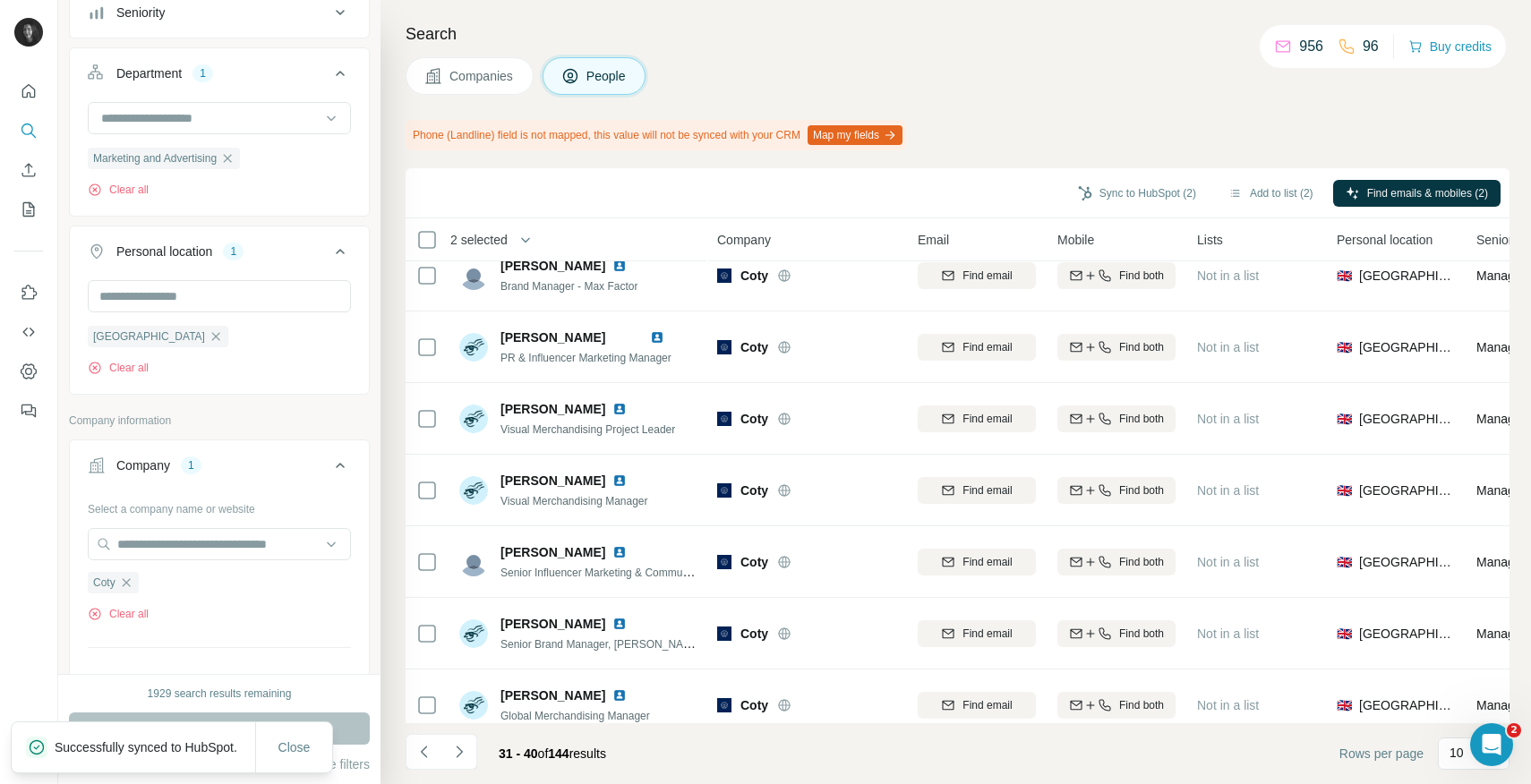
scroll to position [0, 0]
